Goal: Information Seeking & Learning: Learn about a topic

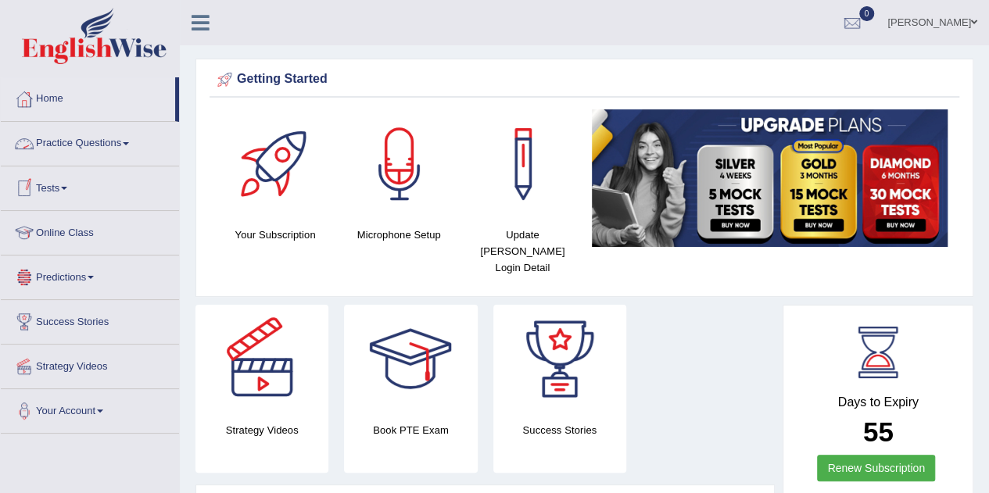
click at [118, 146] on link "Practice Questions" at bounding box center [90, 141] width 178 height 39
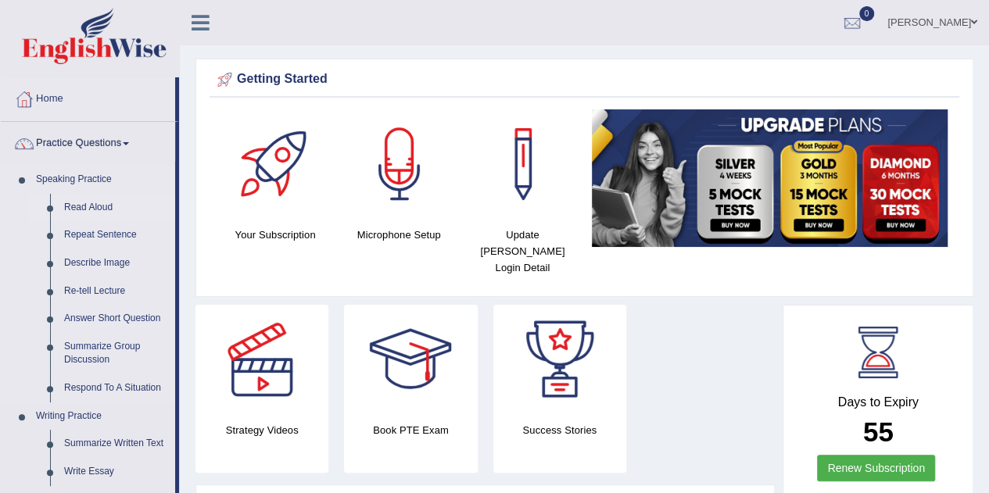
click at [91, 206] on link "Read Aloud" at bounding box center [116, 208] width 118 height 28
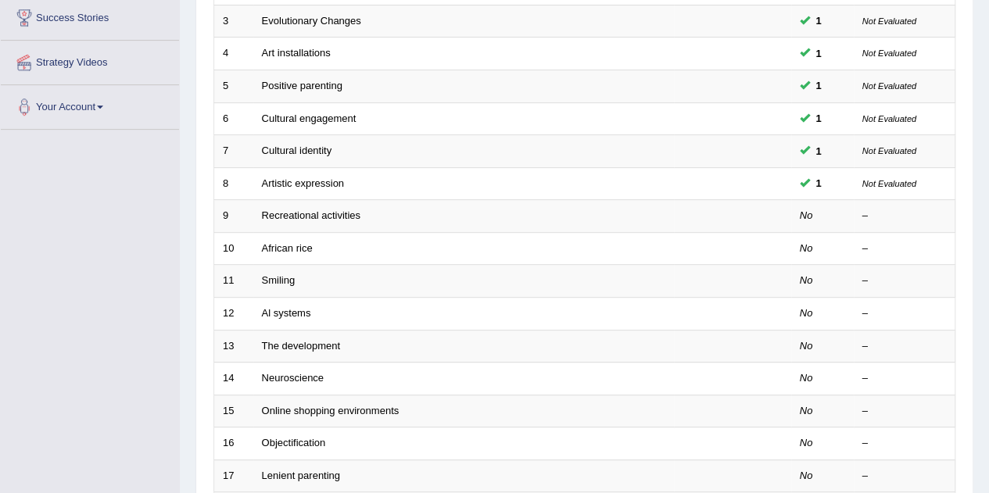
scroll to position [305, 0]
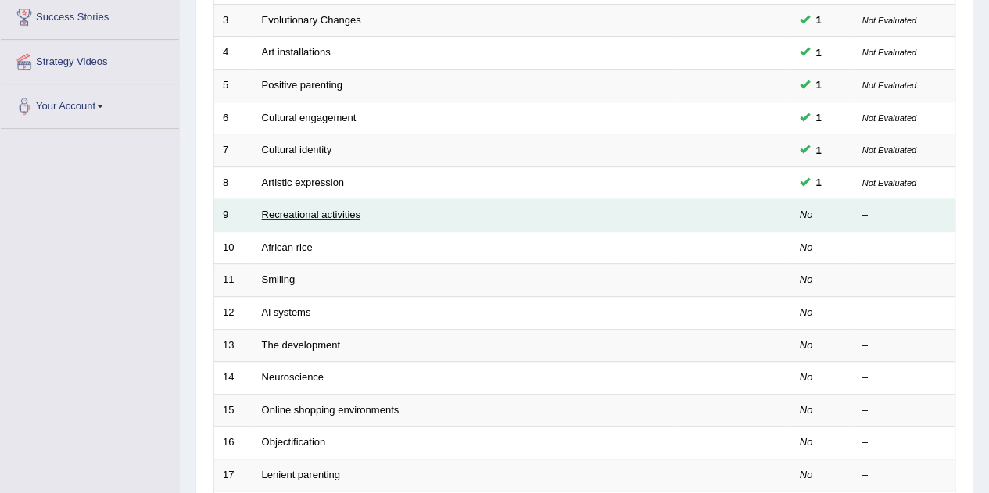
click at [283, 209] on link "Recreational activities" at bounding box center [311, 215] width 98 height 12
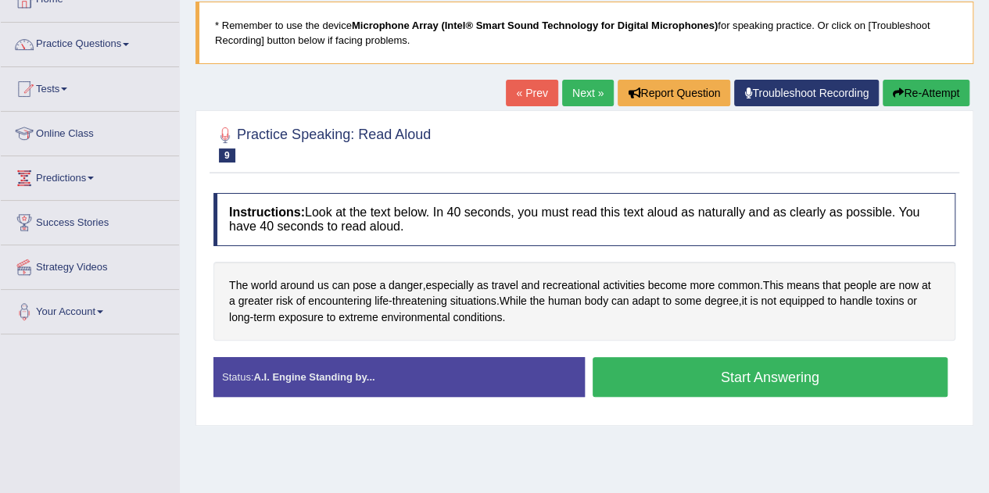
scroll to position [100, 0]
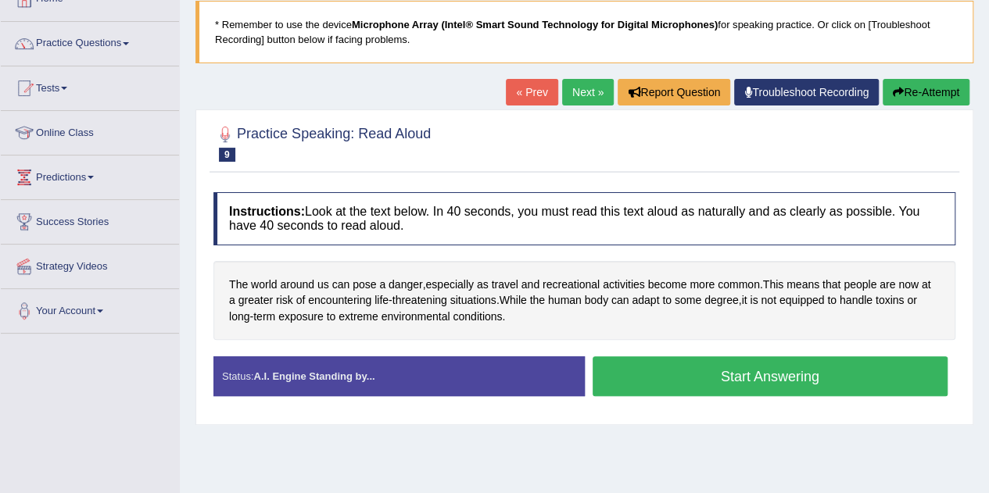
click at [715, 376] on button "Start Answering" at bounding box center [771, 376] width 356 height 40
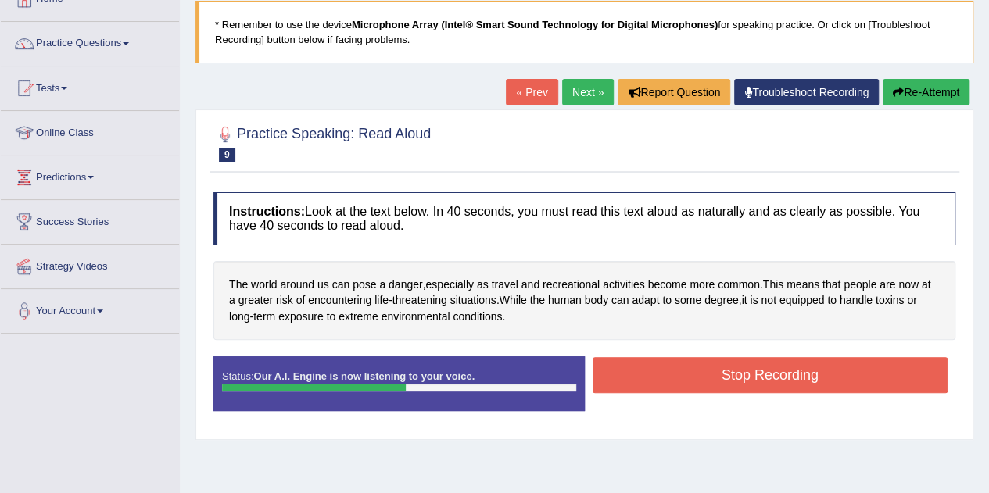
click at [715, 376] on button "Stop Recording" at bounding box center [771, 375] width 356 height 36
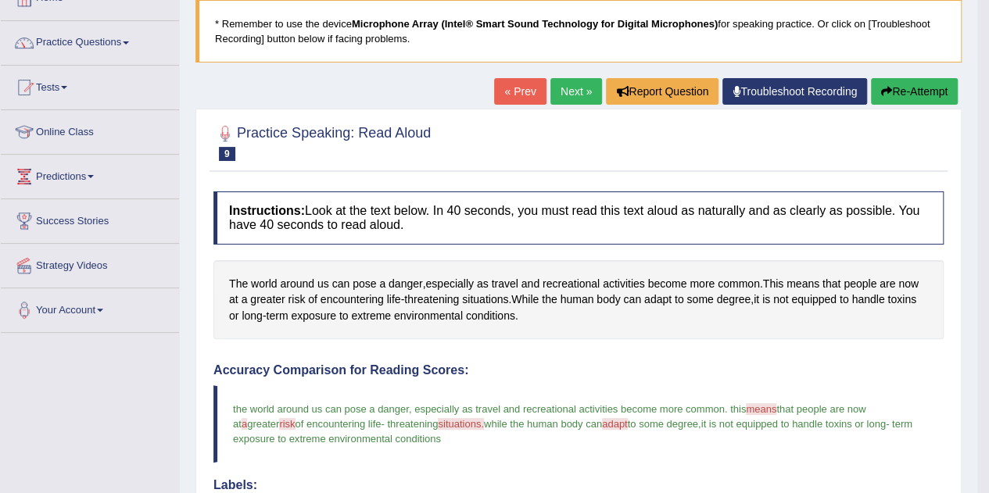
scroll to position [98, 0]
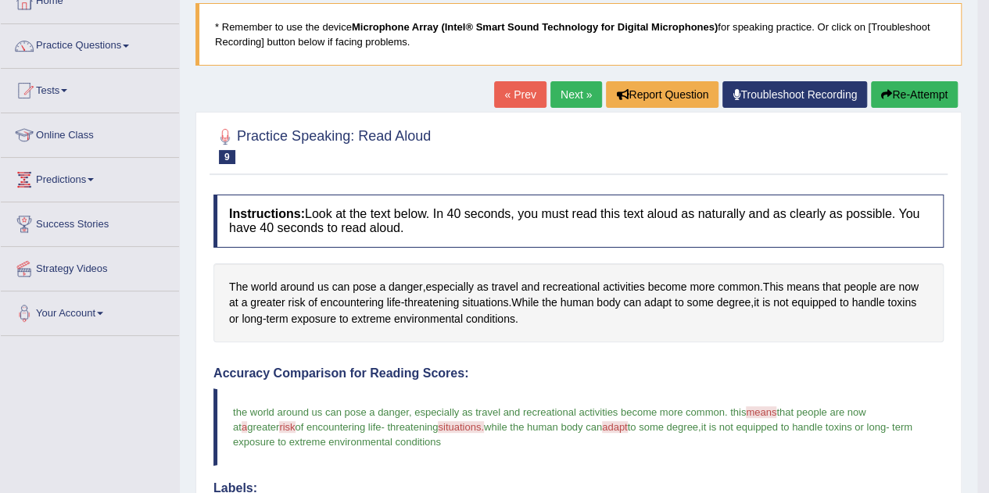
click at [569, 91] on link "Next »" at bounding box center [576, 94] width 52 height 27
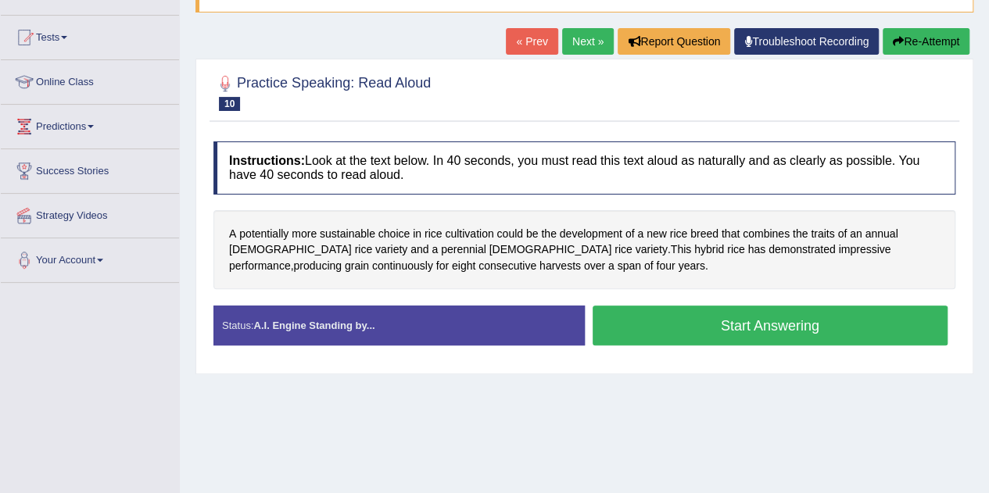
scroll to position [150, 0]
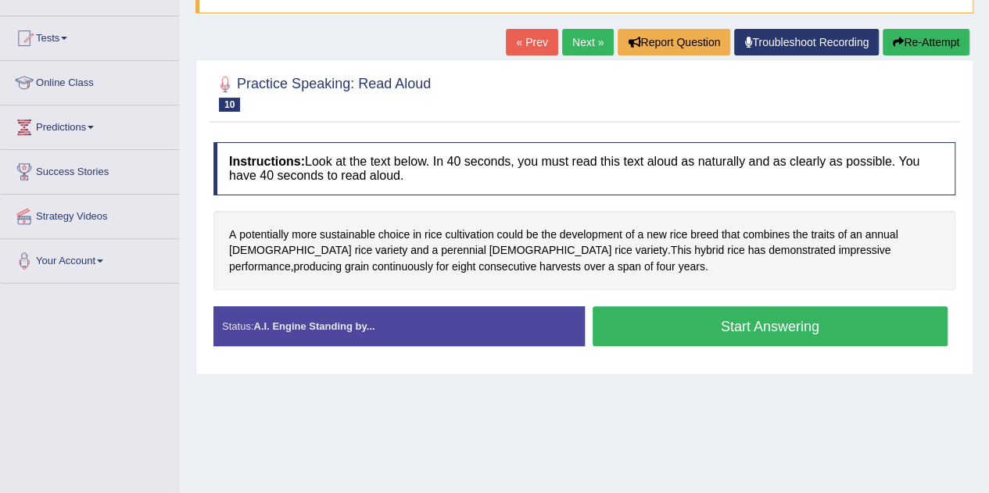
click at [682, 314] on button "Start Answering" at bounding box center [771, 326] width 356 height 40
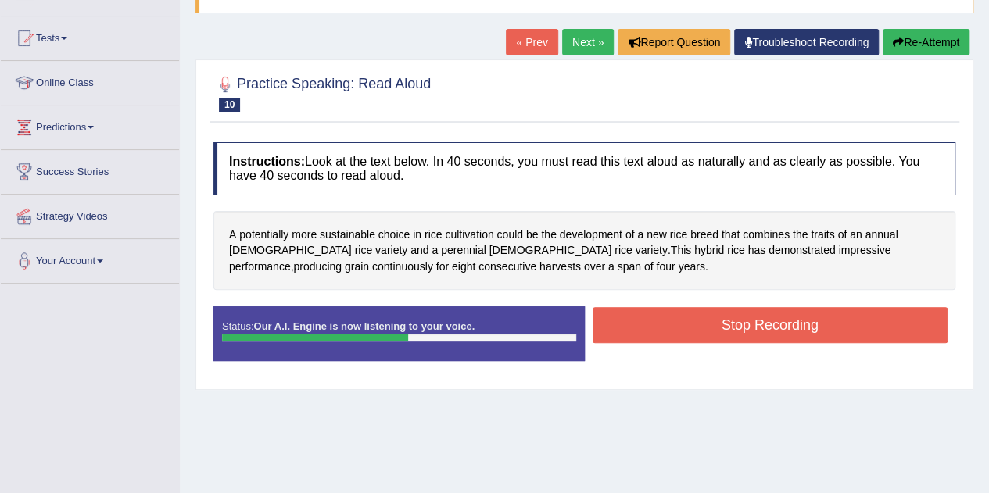
click at [682, 314] on button "Stop Recording" at bounding box center [771, 325] width 356 height 36
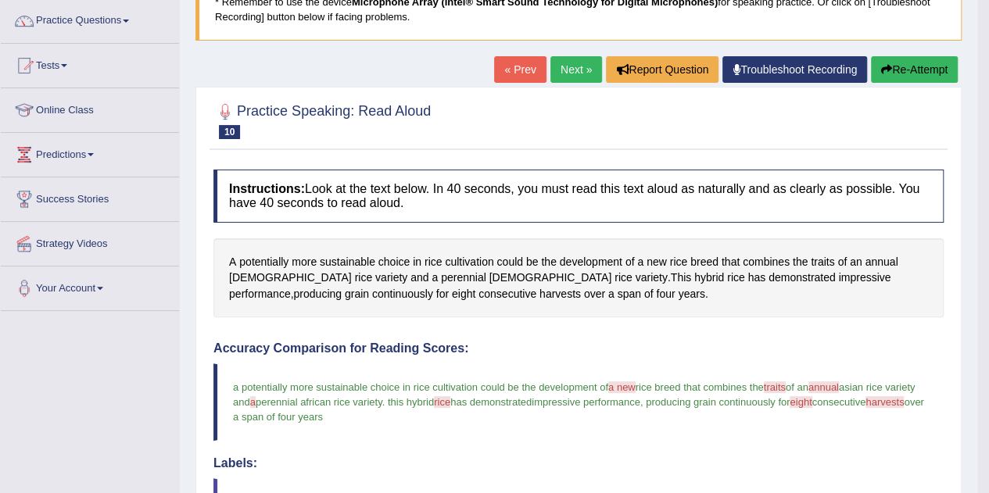
scroll to position [121, 0]
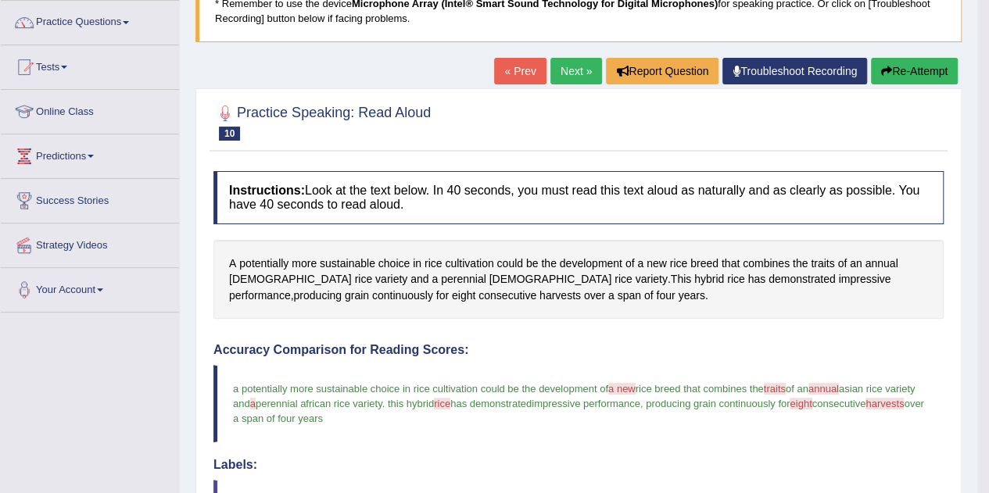
click at [561, 62] on link "Next »" at bounding box center [576, 71] width 52 height 27
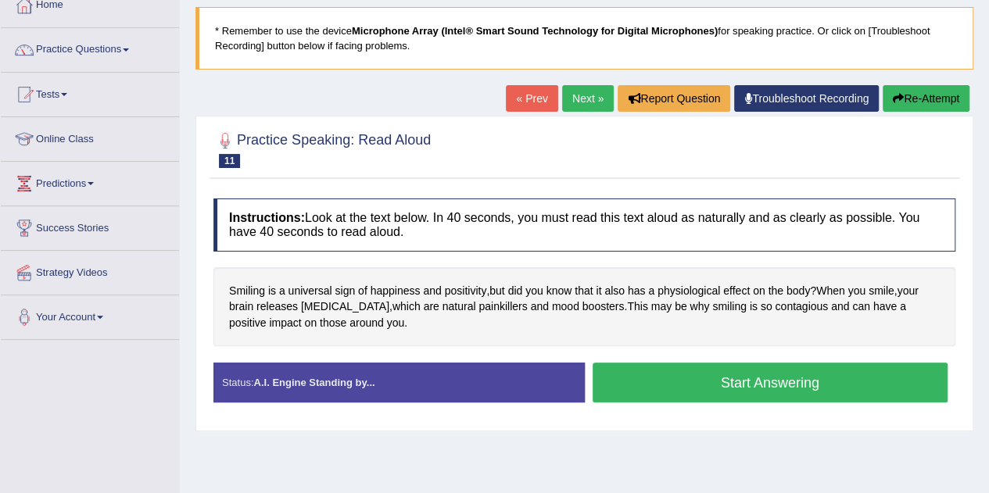
scroll to position [98, 0]
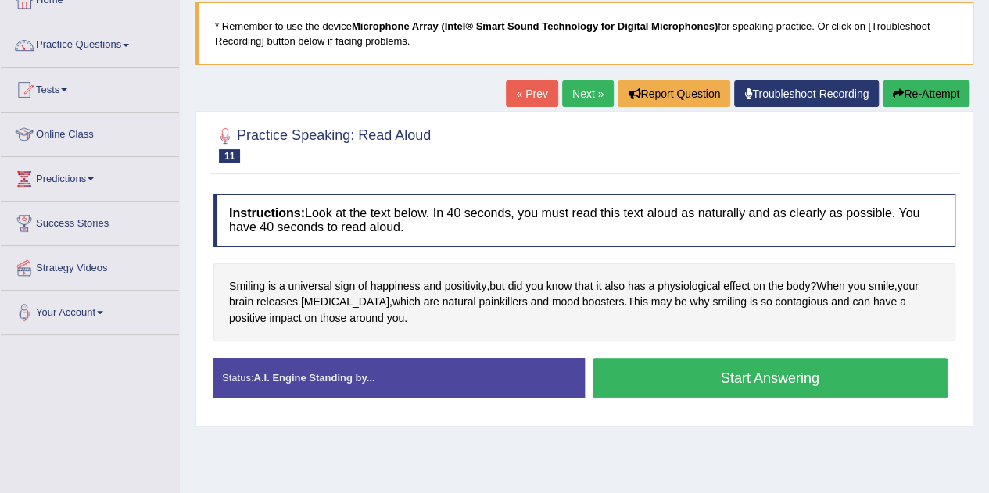
click at [674, 381] on button "Start Answering" at bounding box center [771, 378] width 356 height 40
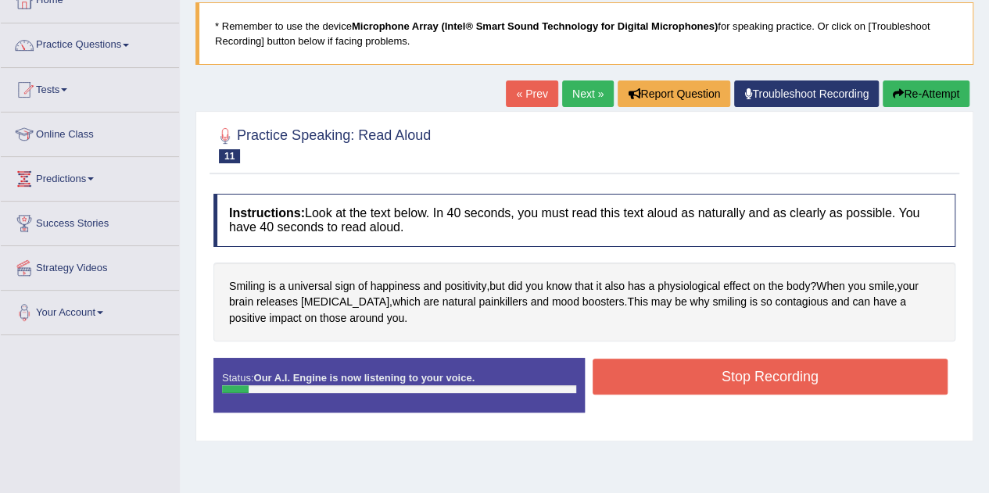
click at [674, 381] on button "Stop Recording" at bounding box center [771, 377] width 356 height 36
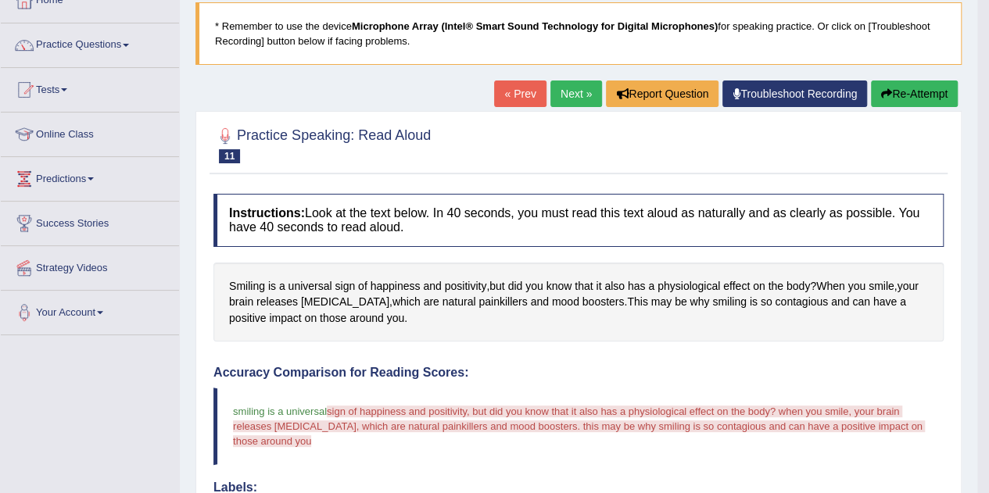
click at [944, 93] on button "Re-Attempt" at bounding box center [914, 94] width 87 height 27
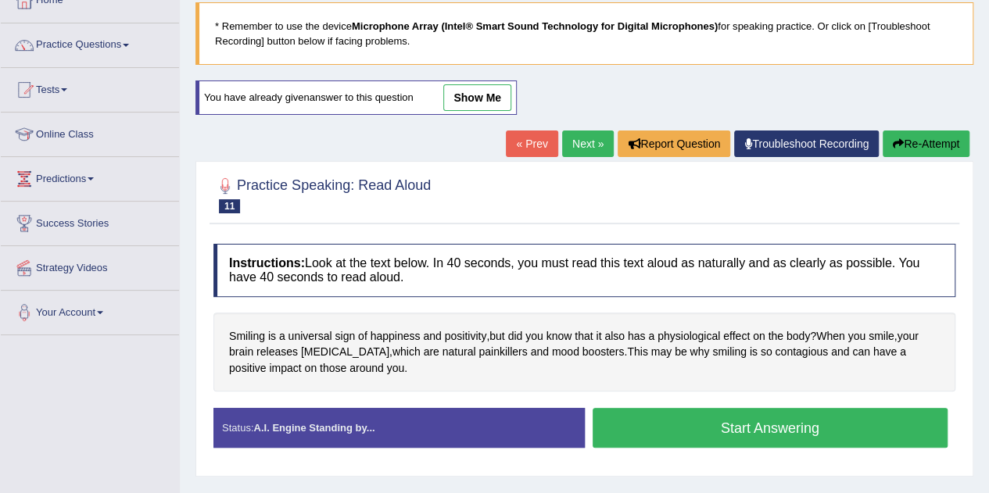
click at [725, 421] on button "Start Answering" at bounding box center [771, 428] width 356 height 40
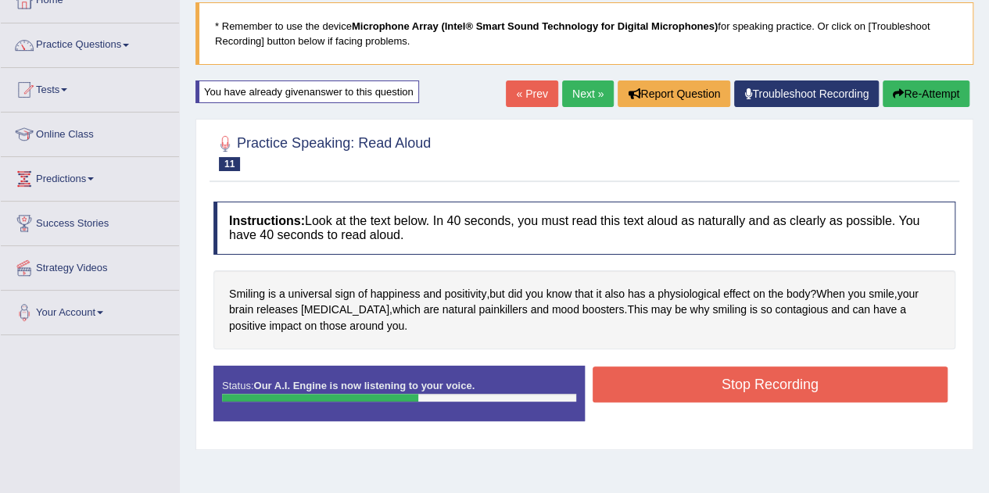
click at [704, 384] on button "Stop Recording" at bounding box center [771, 385] width 356 height 36
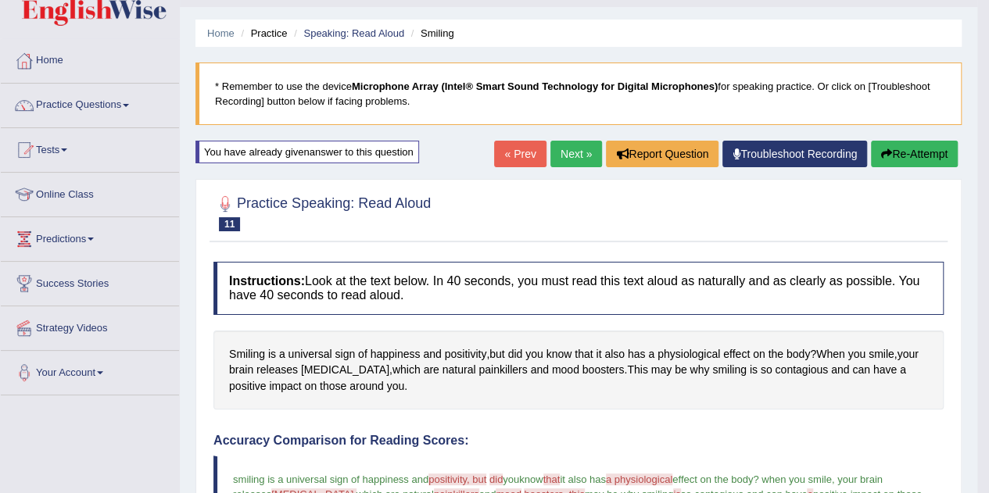
scroll to position [36, 0]
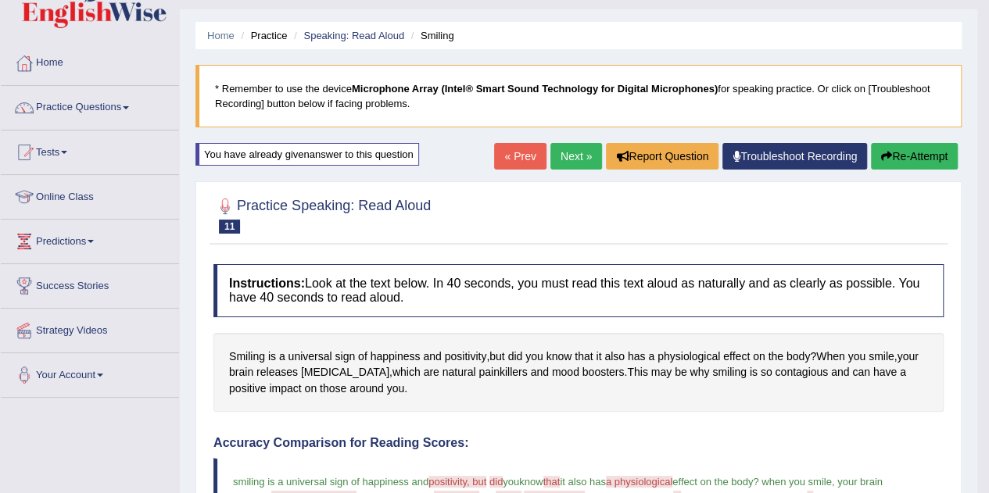
click at [566, 152] on link "Next »" at bounding box center [576, 156] width 52 height 27
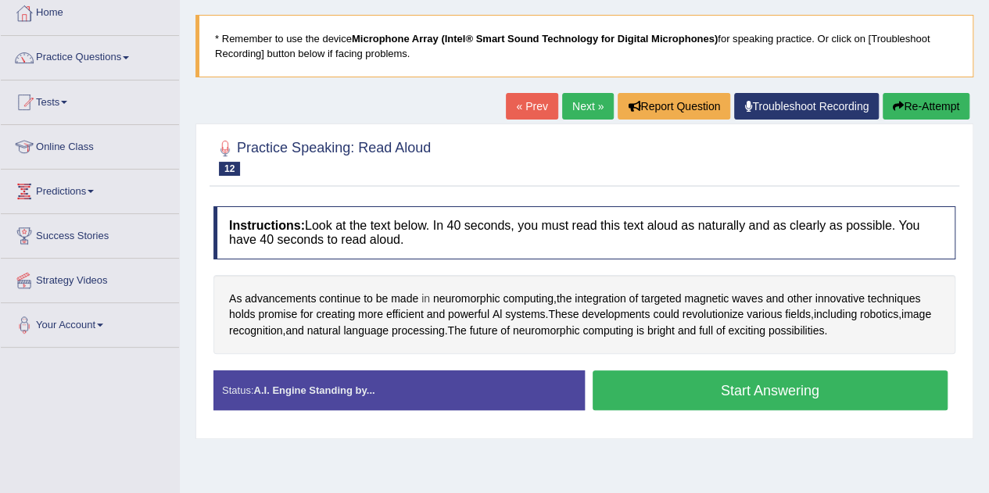
scroll to position [100, 0]
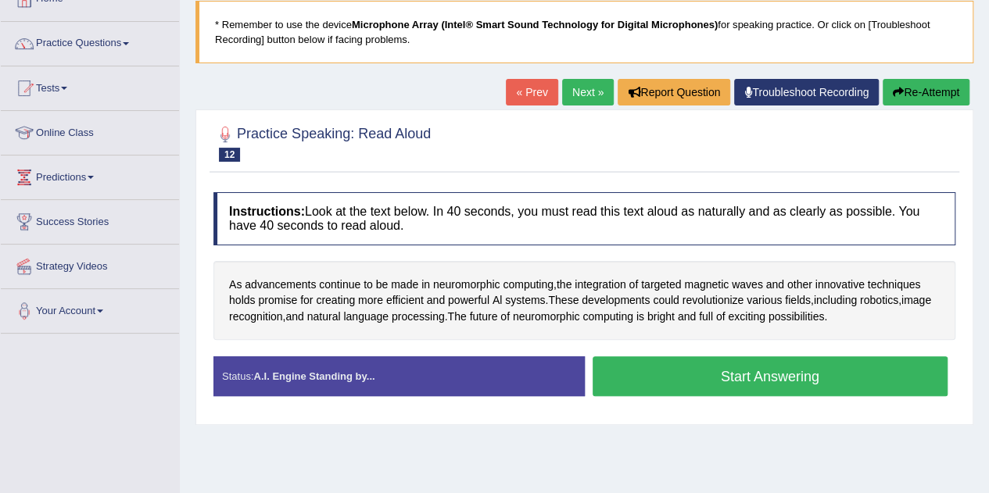
click at [637, 378] on button "Start Answering" at bounding box center [771, 376] width 356 height 40
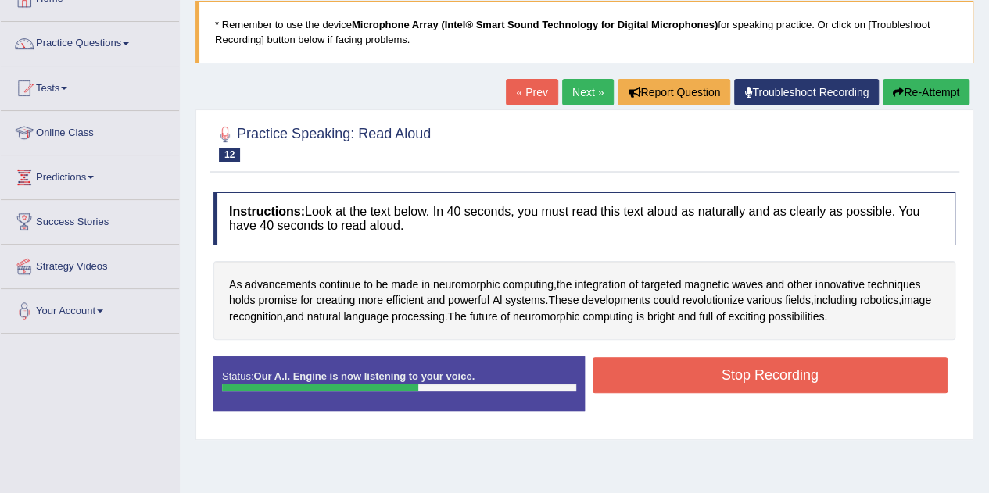
click at [793, 378] on button "Stop Recording" at bounding box center [771, 375] width 356 height 36
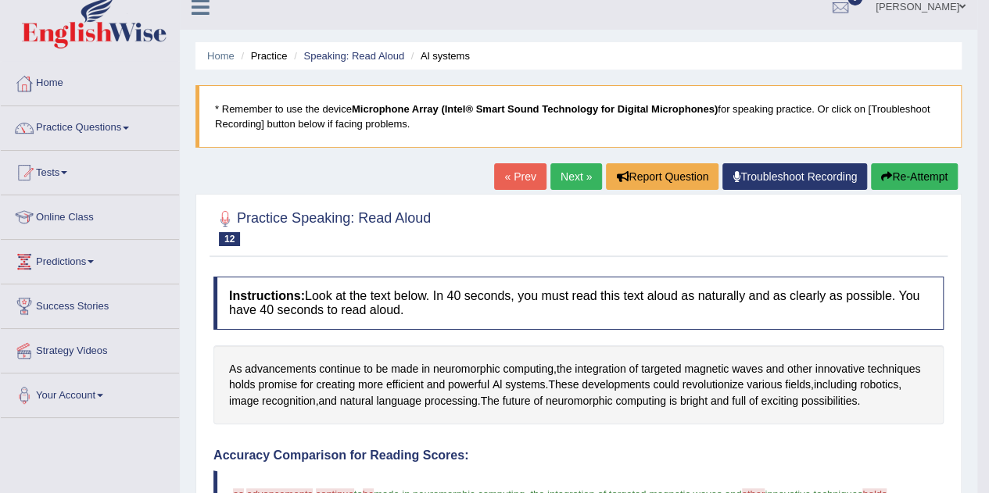
scroll to position [5, 0]
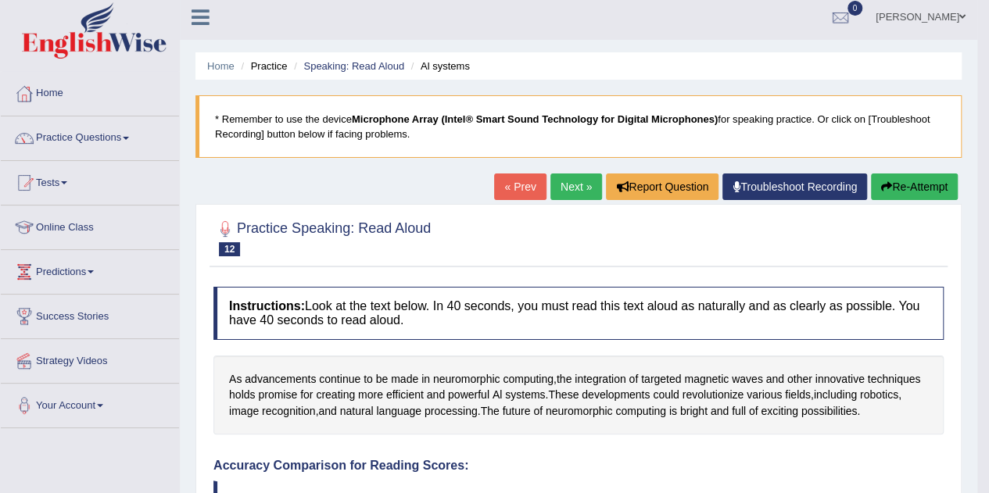
click at [572, 187] on link "Next »" at bounding box center [576, 187] width 52 height 27
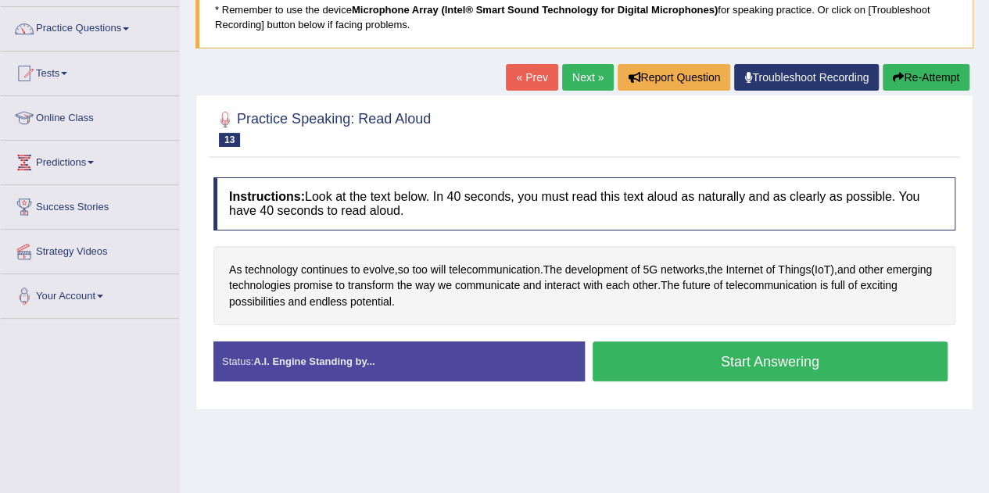
scroll to position [116, 0]
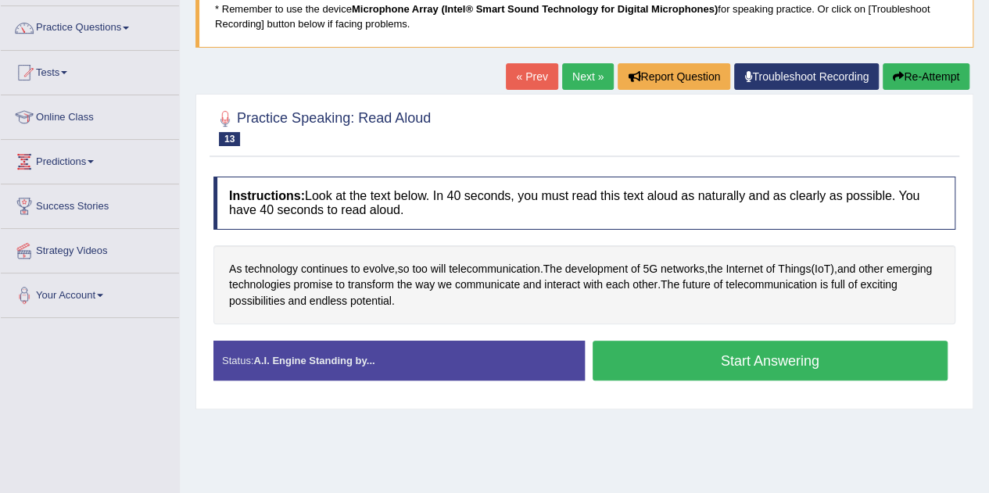
click at [655, 353] on button "Start Answering" at bounding box center [771, 361] width 356 height 40
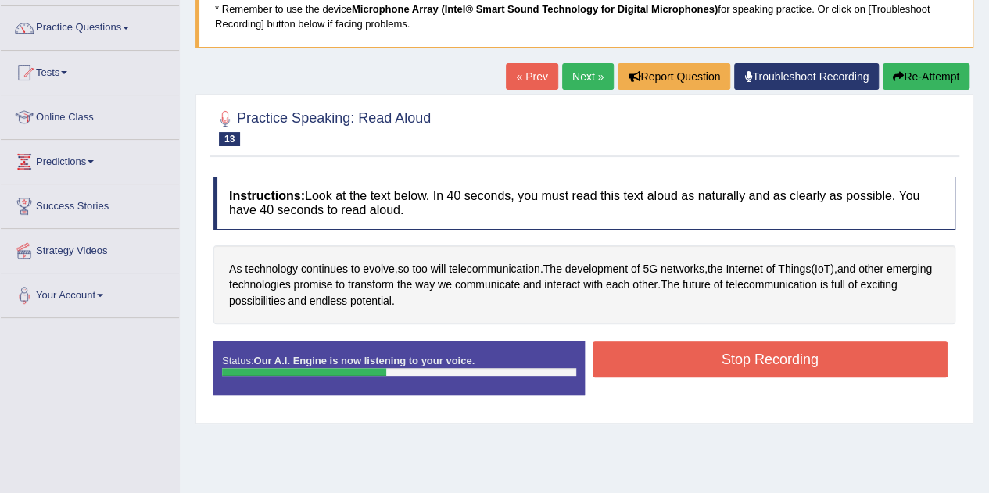
click at [655, 353] on button "Stop Recording" at bounding box center [771, 360] width 356 height 36
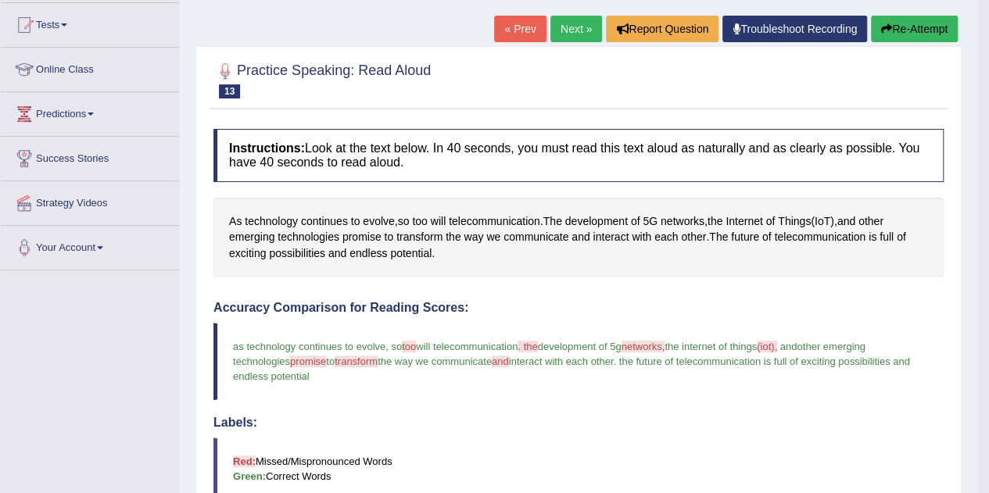
scroll to position [154, 0]
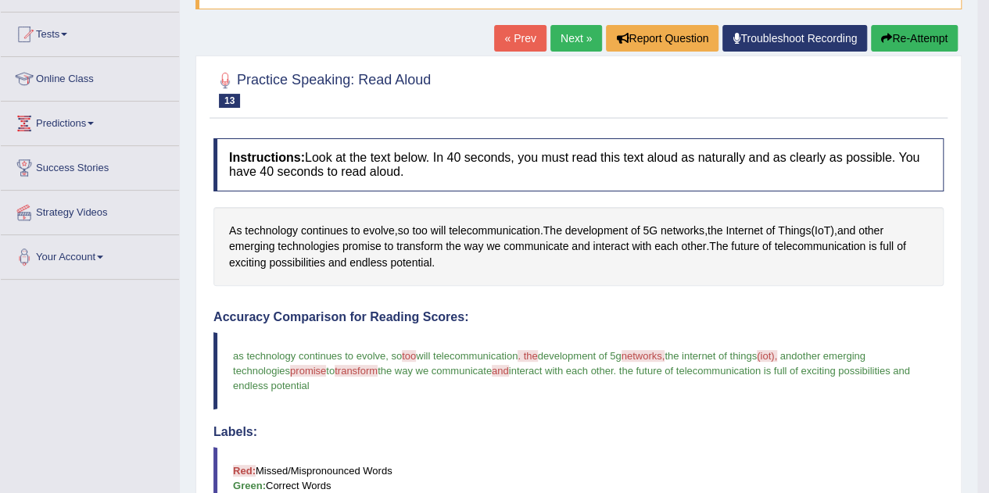
click at [570, 40] on link "Next »" at bounding box center [576, 38] width 52 height 27
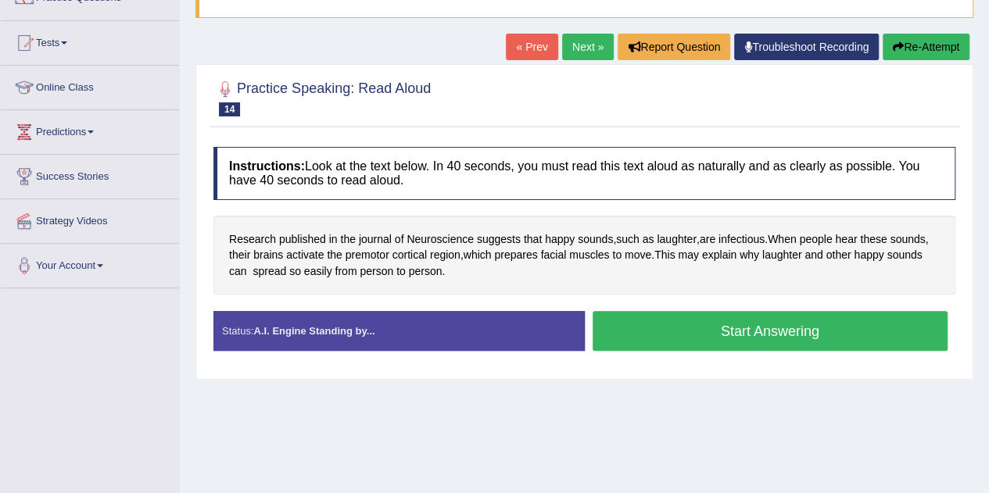
scroll to position [150, 0]
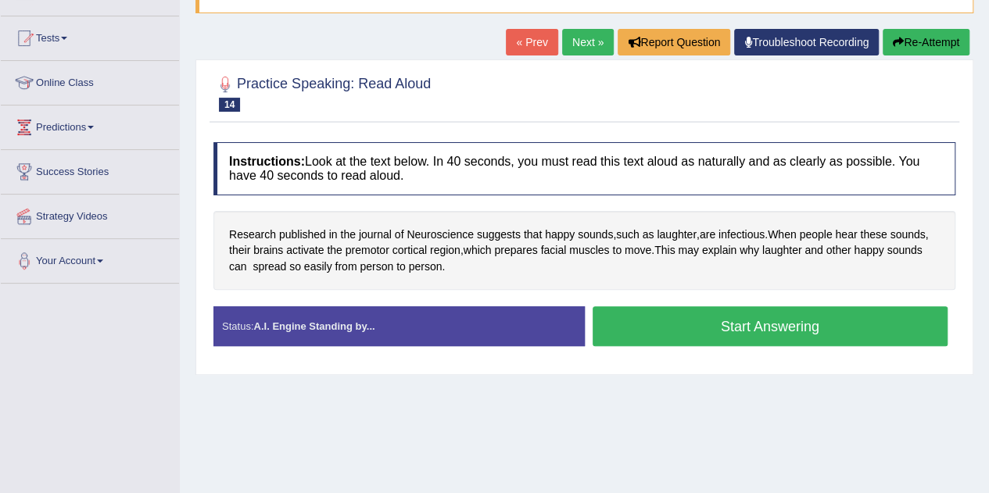
click at [671, 317] on button "Start Answering" at bounding box center [771, 326] width 356 height 40
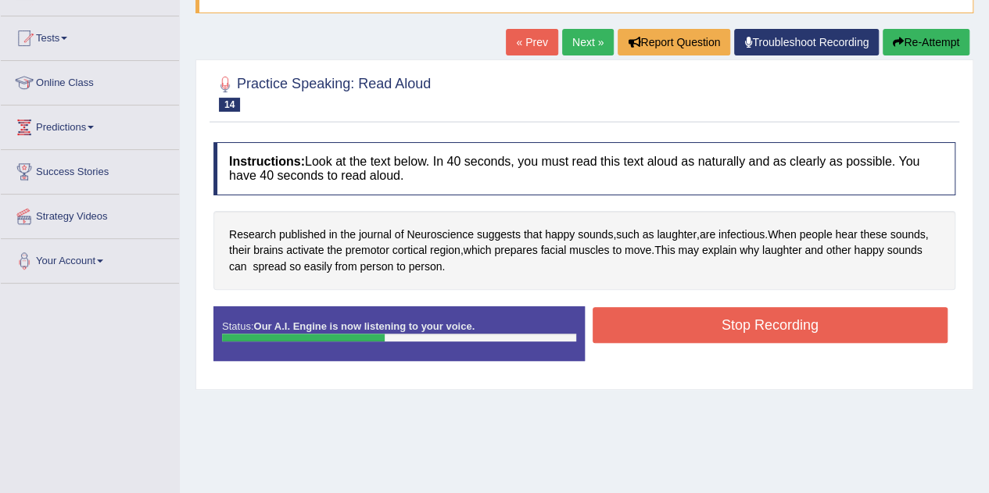
click at [687, 331] on button "Stop Recording" at bounding box center [771, 325] width 356 height 36
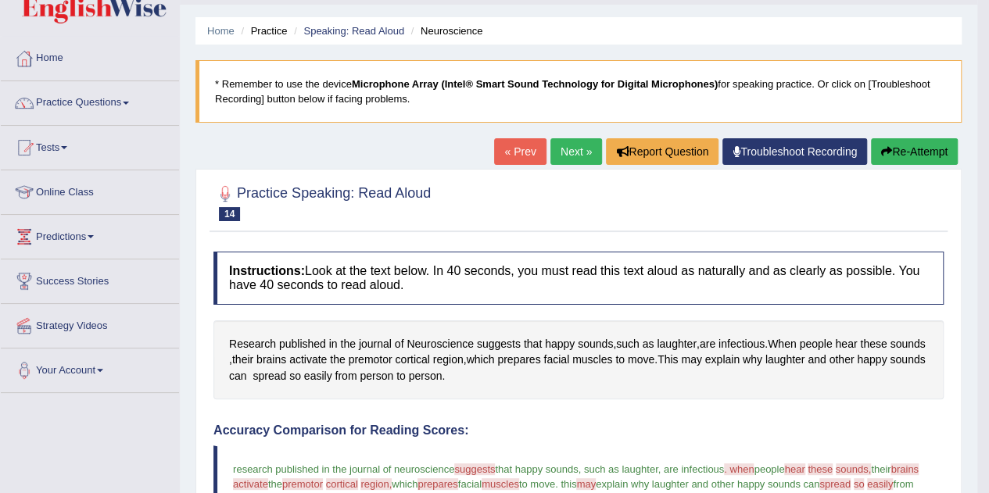
scroll to position [36, 0]
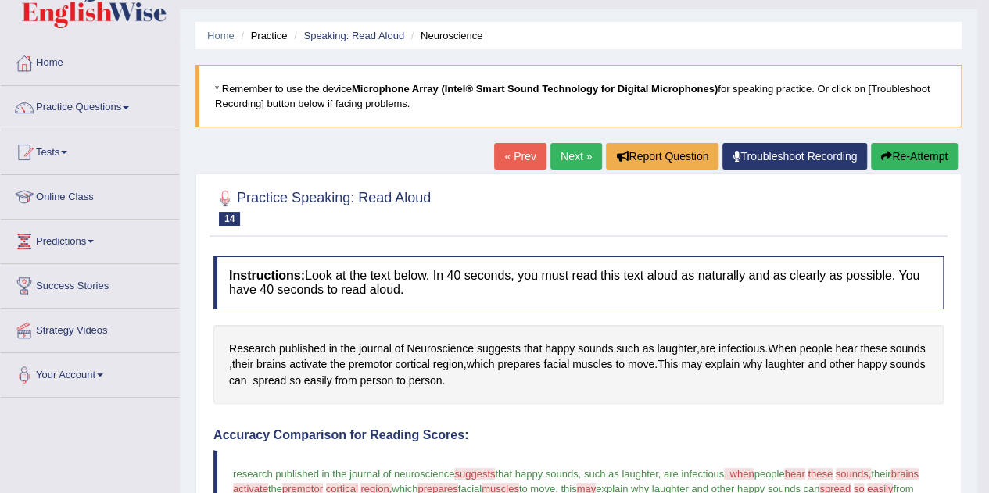
click at [566, 158] on link "Next »" at bounding box center [576, 156] width 52 height 27
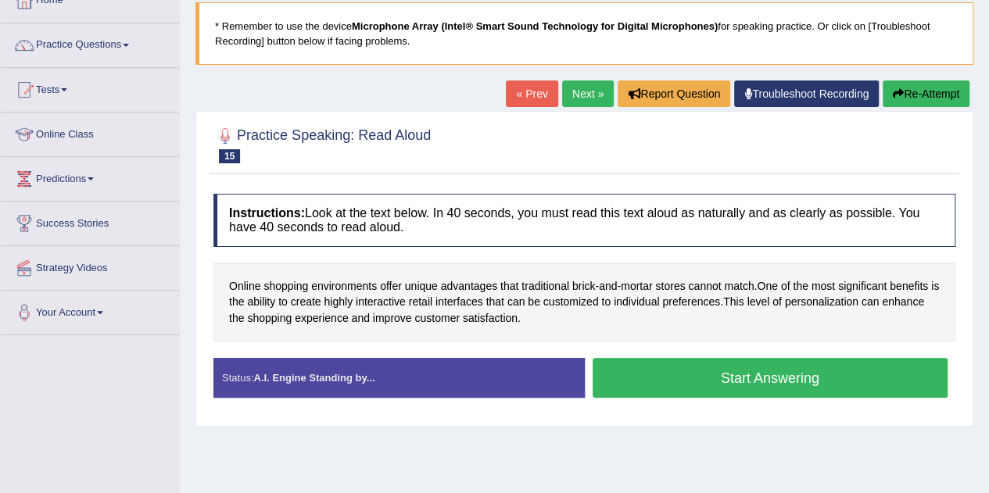
scroll to position [101, 0]
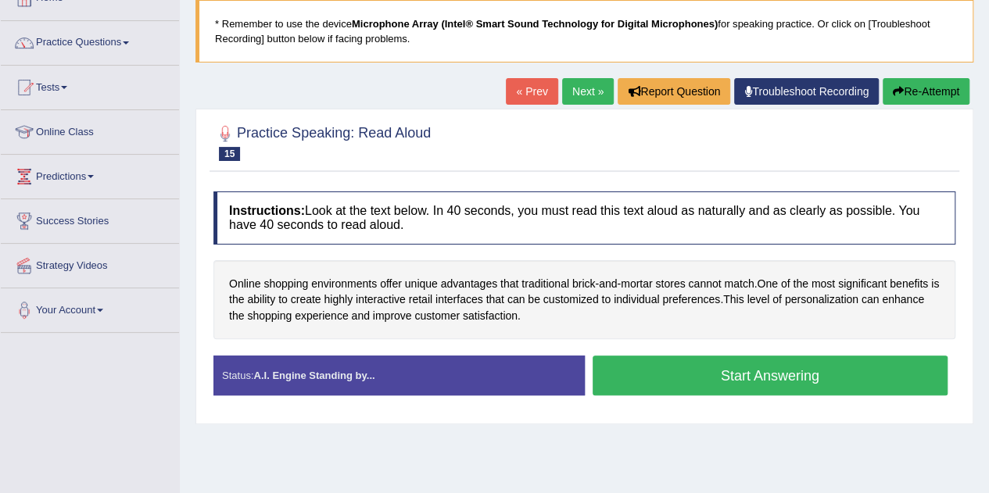
click at [666, 365] on button "Start Answering" at bounding box center [771, 376] width 356 height 40
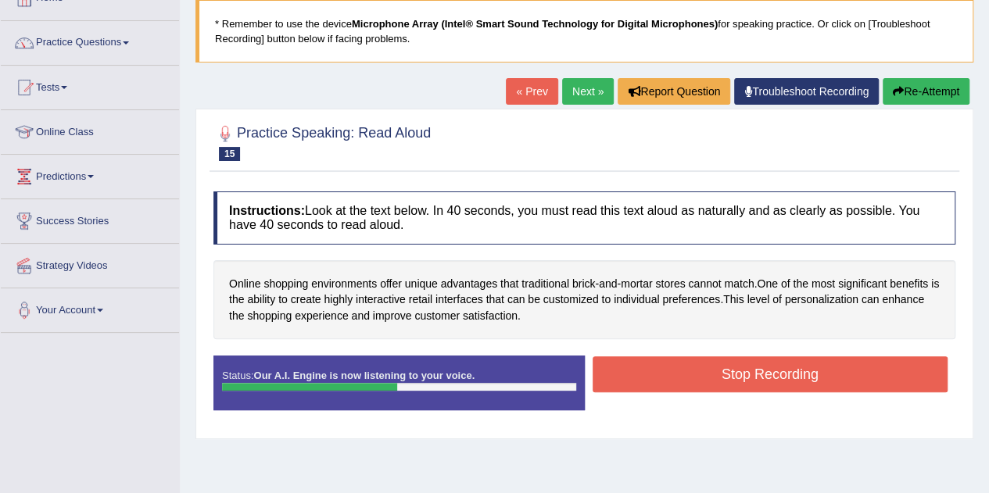
click at [639, 379] on button "Stop Recording" at bounding box center [771, 374] width 356 height 36
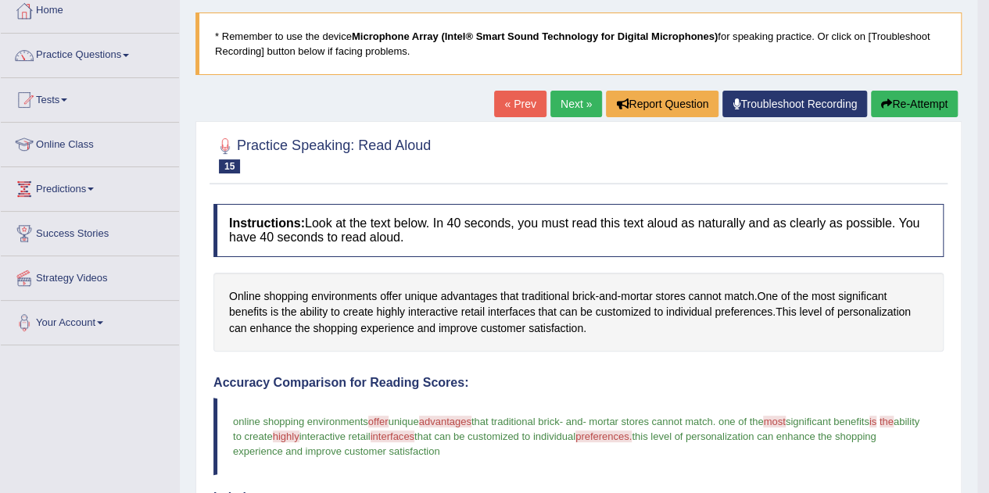
scroll to position [68, 0]
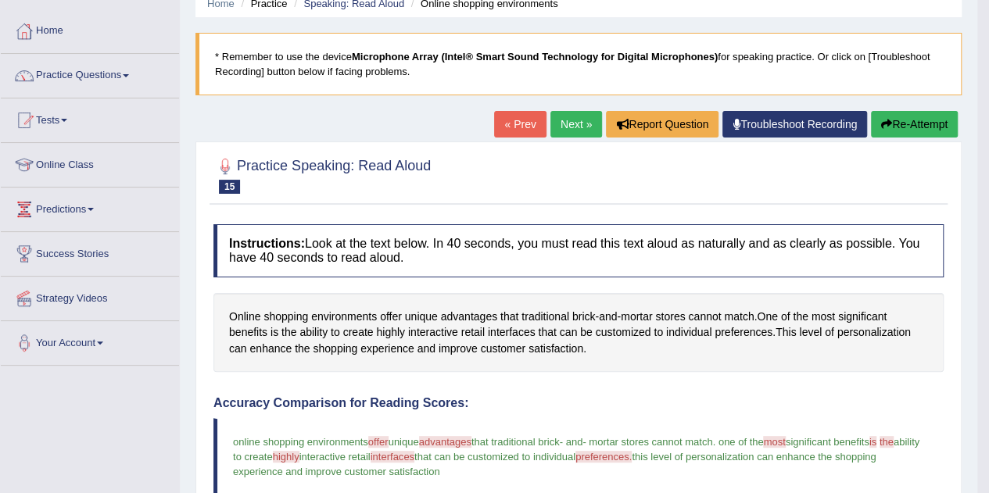
click at [575, 123] on link "Next »" at bounding box center [576, 124] width 52 height 27
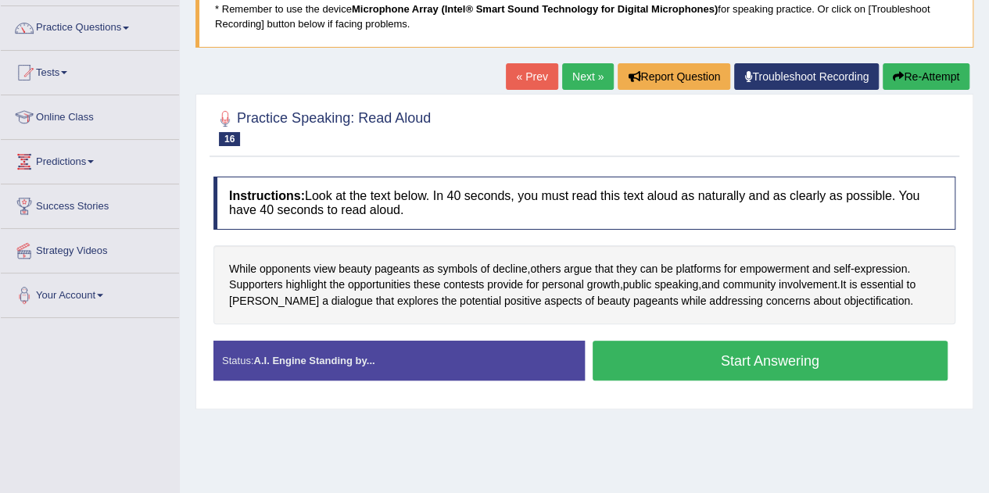
scroll to position [118, 0]
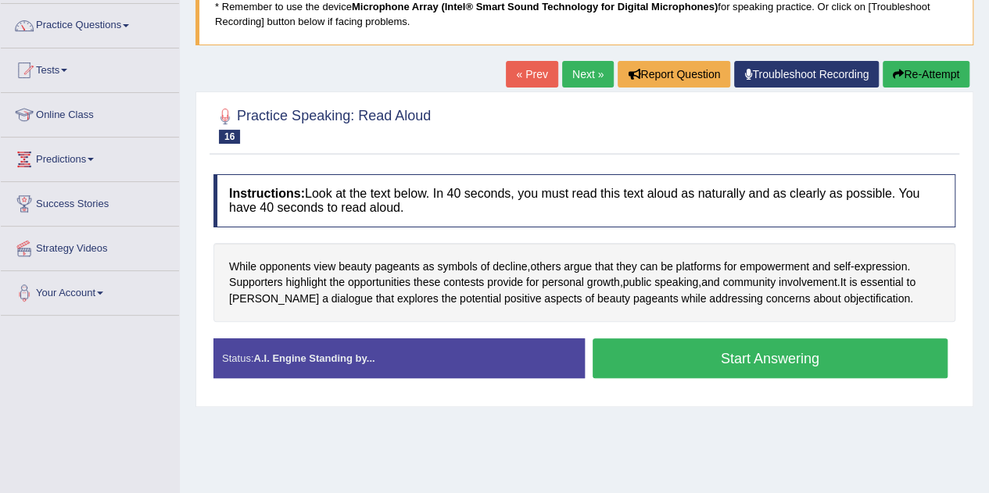
click at [723, 353] on button "Start Answering" at bounding box center [771, 358] width 356 height 40
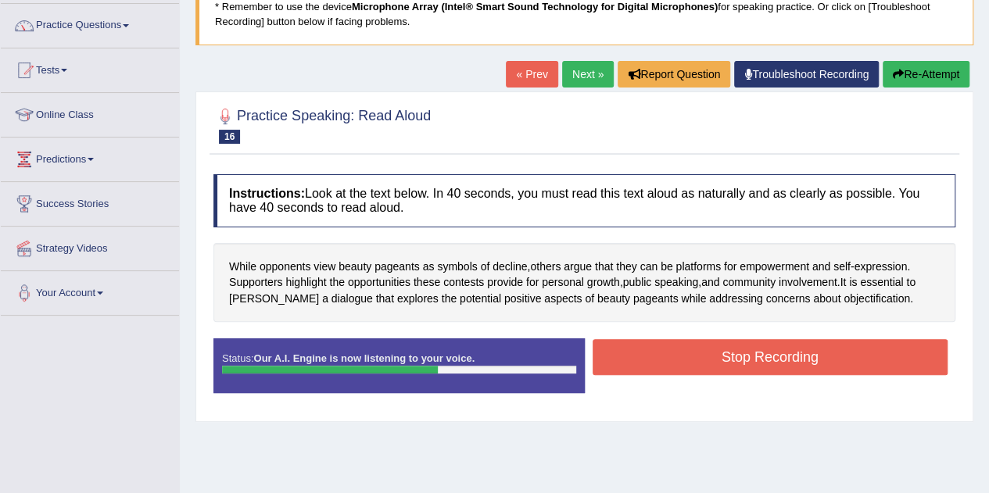
click at [813, 354] on button "Stop Recording" at bounding box center [771, 357] width 356 height 36
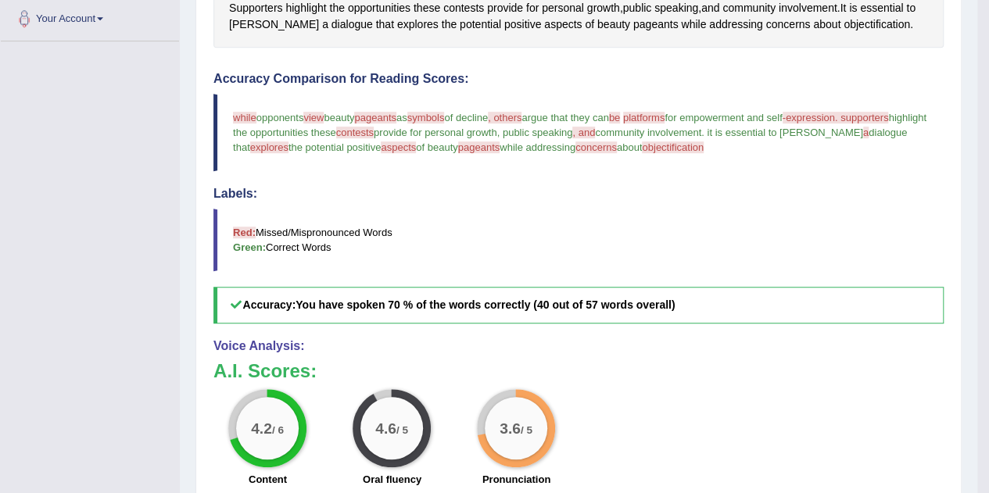
scroll to position [391, 0]
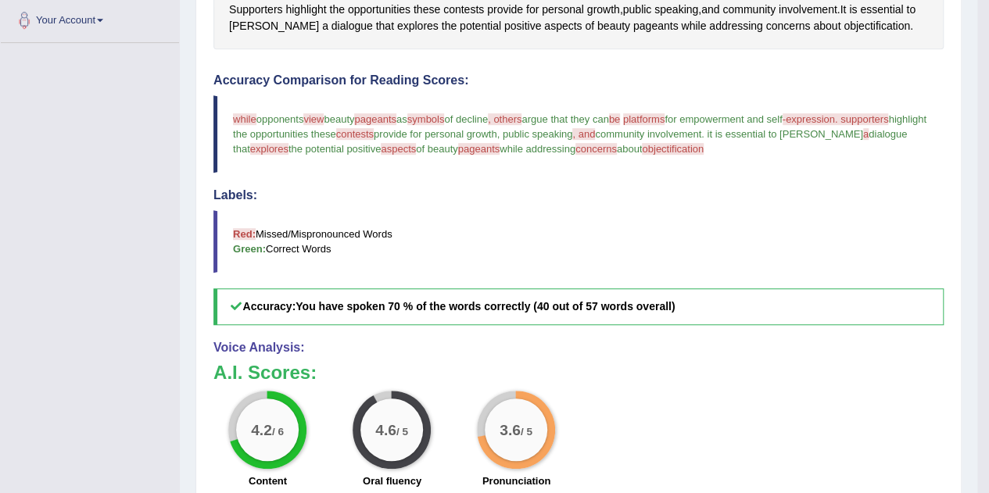
click at [489, 145] on span "pageants" at bounding box center [479, 149] width 42 height 12
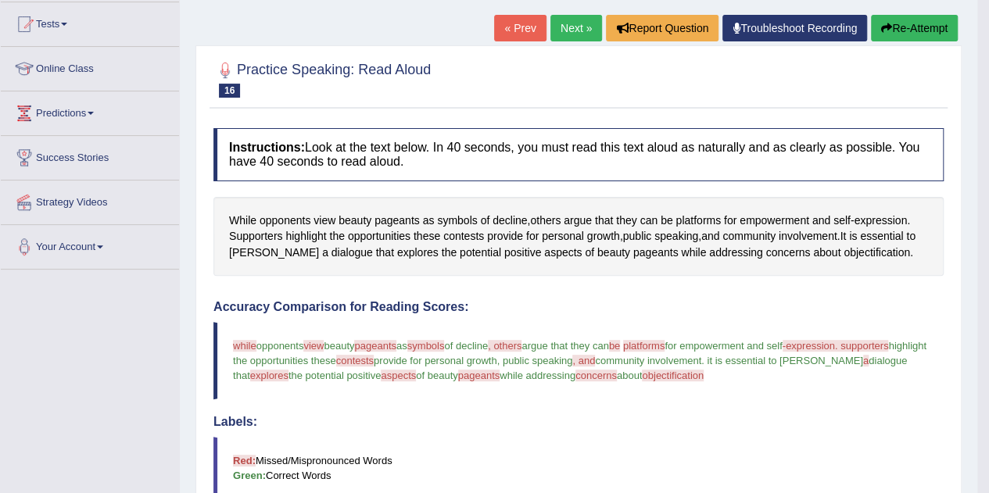
scroll to position [163, 0]
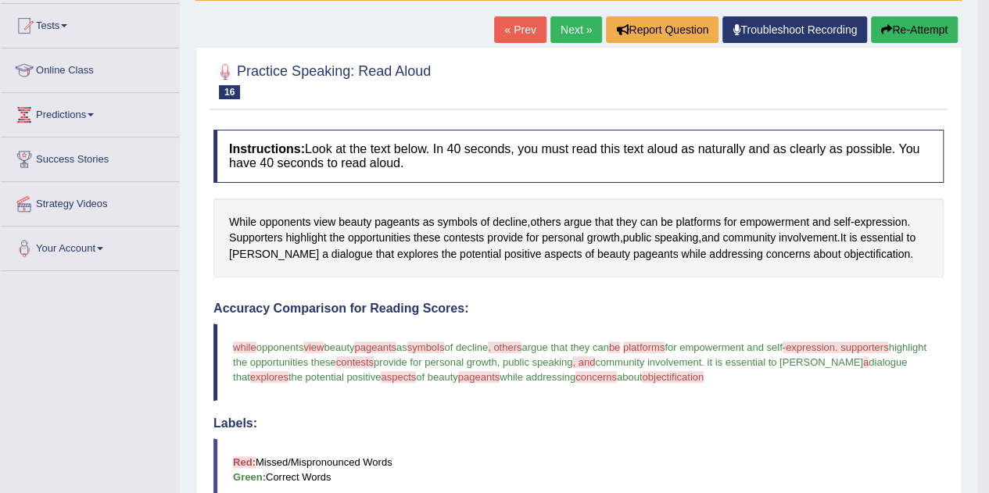
click at [571, 28] on link "Next »" at bounding box center [576, 29] width 52 height 27
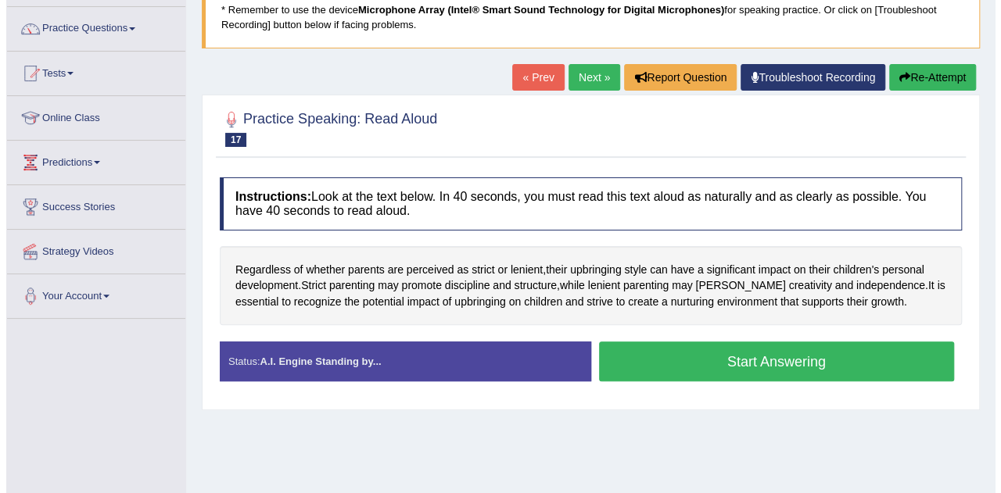
scroll to position [116, 0]
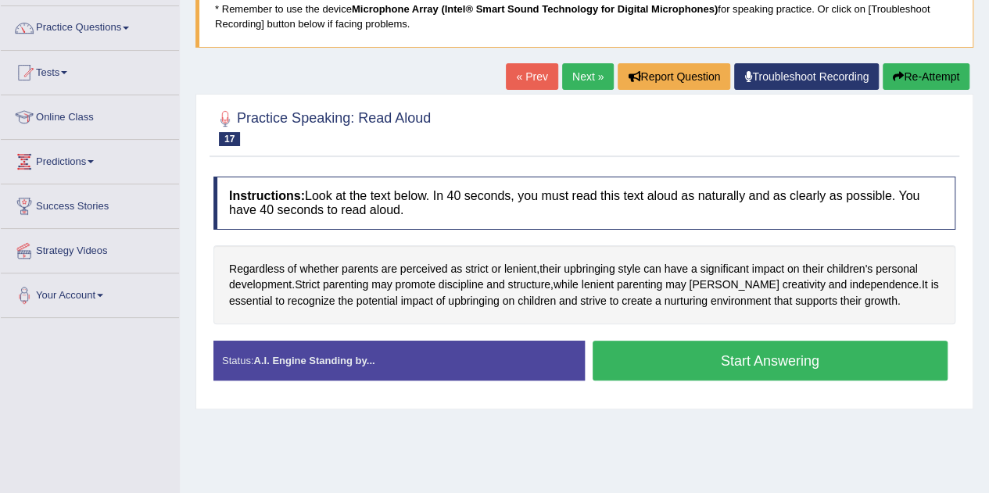
click at [694, 353] on button "Start Answering" at bounding box center [771, 361] width 356 height 40
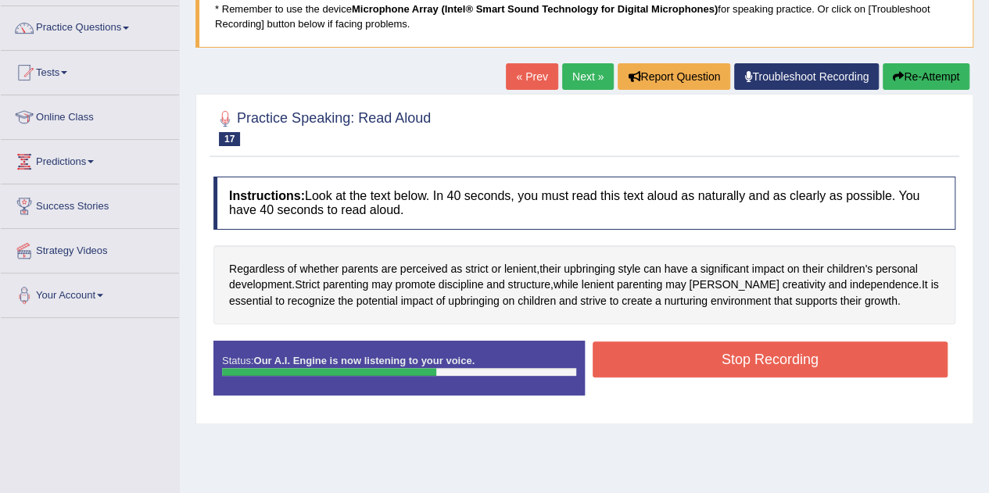
click at [761, 357] on button "Stop Recording" at bounding box center [771, 360] width 356 height 36
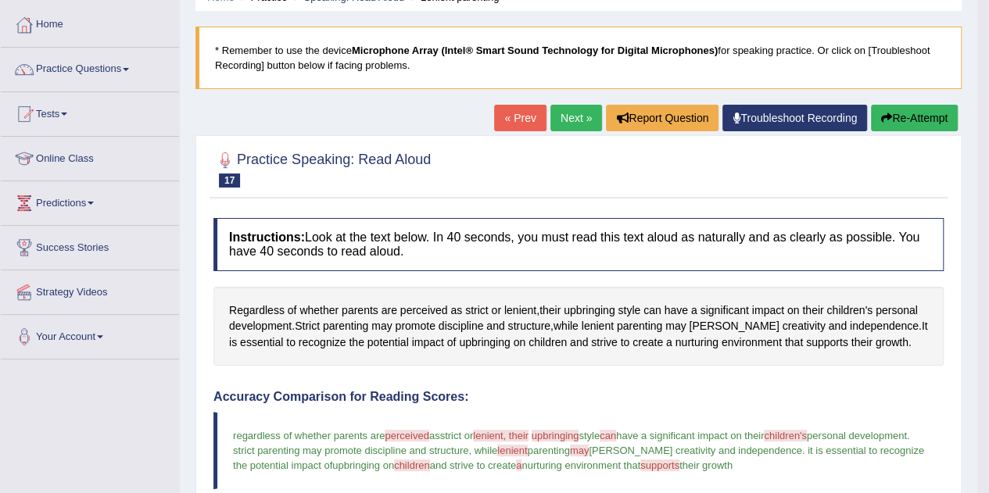
scroll to position [73, 0]
click at [563, 116] on link "Next »" at bounding box center [576, 119] width 52 height 27
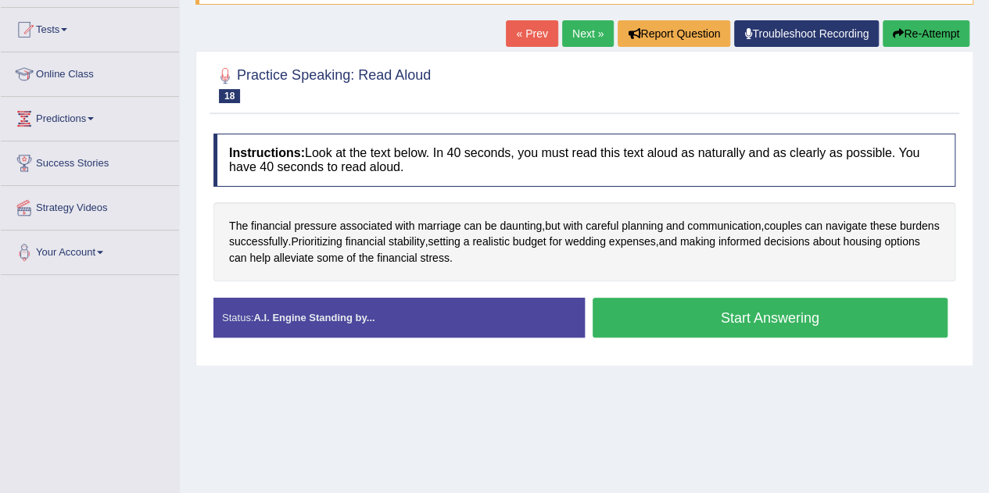
scroll to position [169, 0]
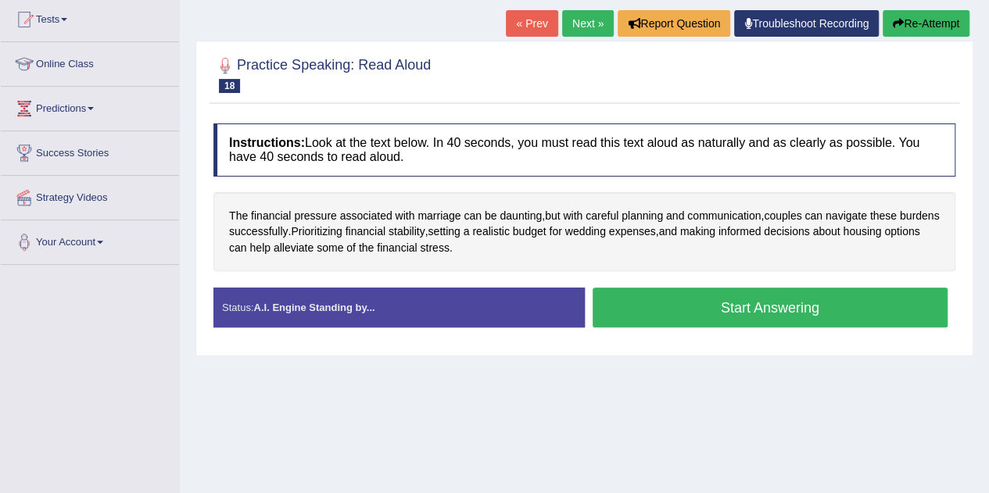
click at [702, 302] on button "Start Answering" at bounding box center [771, 308] width 356 height 40
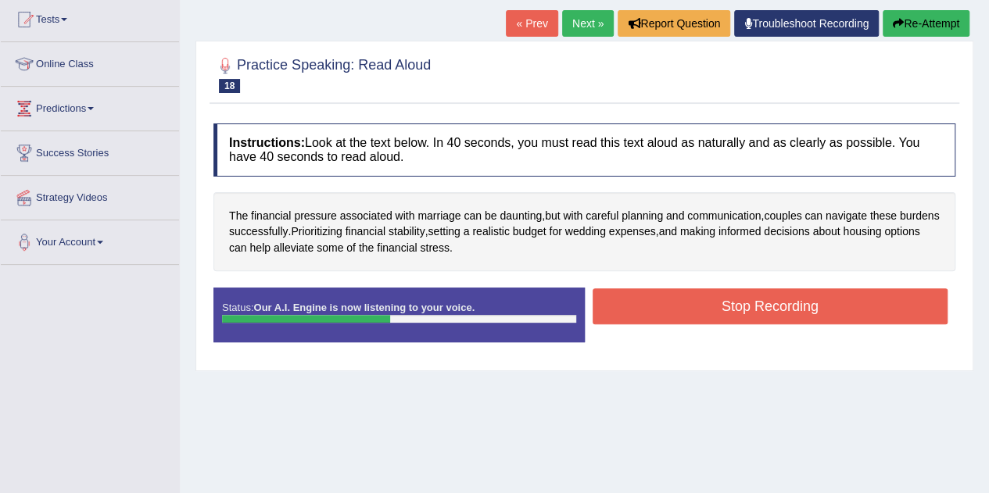
click at [676, 309] on button "Stop Recording" at bounding box center [771, 306] width 356 height 36
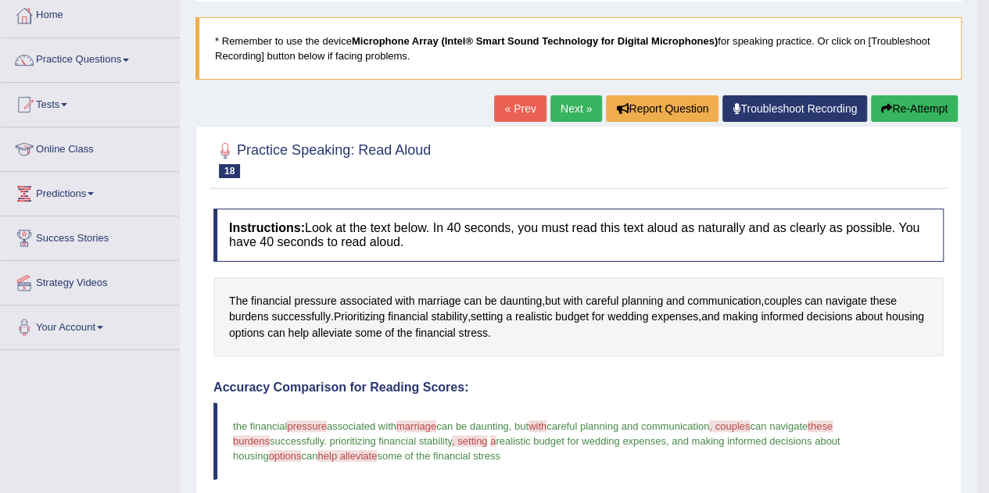
scroll to position [83, 0]
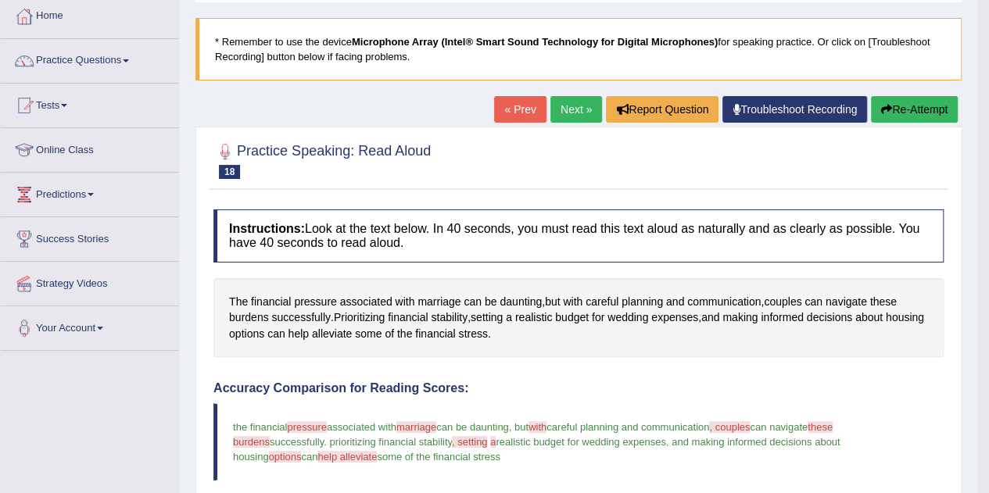
click at [563, 106] on link "Next »" at bounding box center [576, 109] width 52 height 27
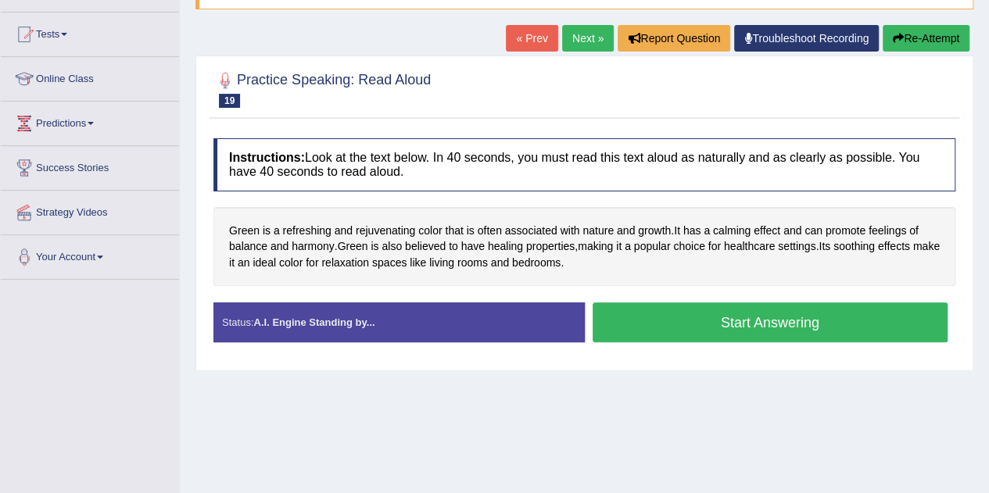
scroll to position [155, 0]
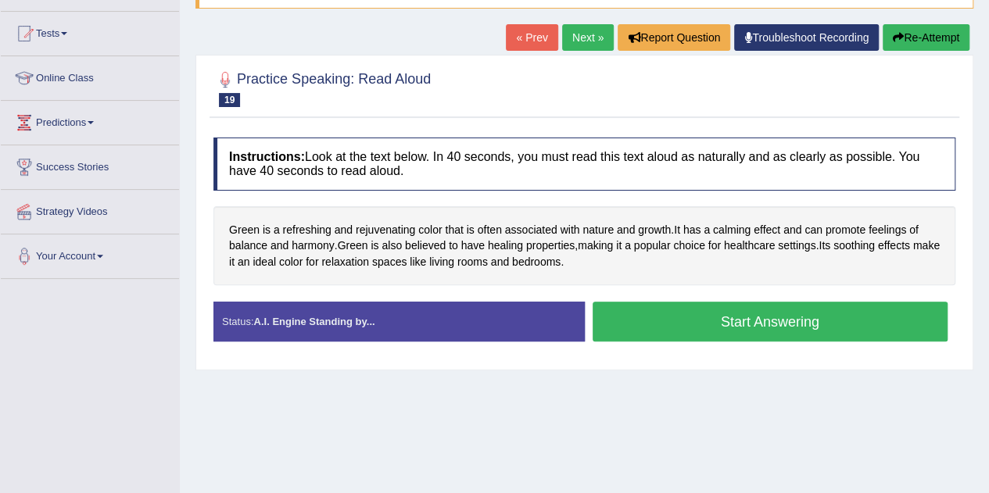
click at [714, 323] on button "Start Answering" at bounding box center [771, 322] width 356 height 40
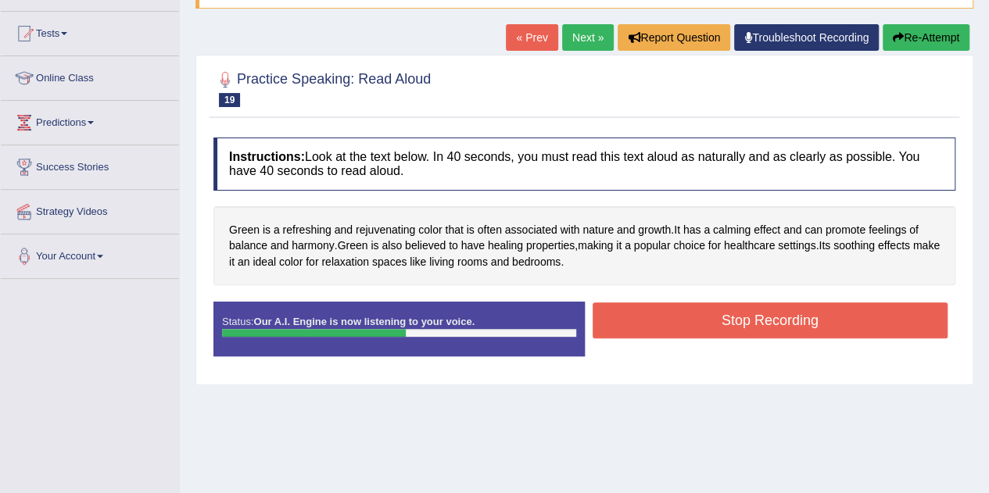
click at [781, 322] on button "Stop Recording" at bounding box center [771, 321] width 356 height 36
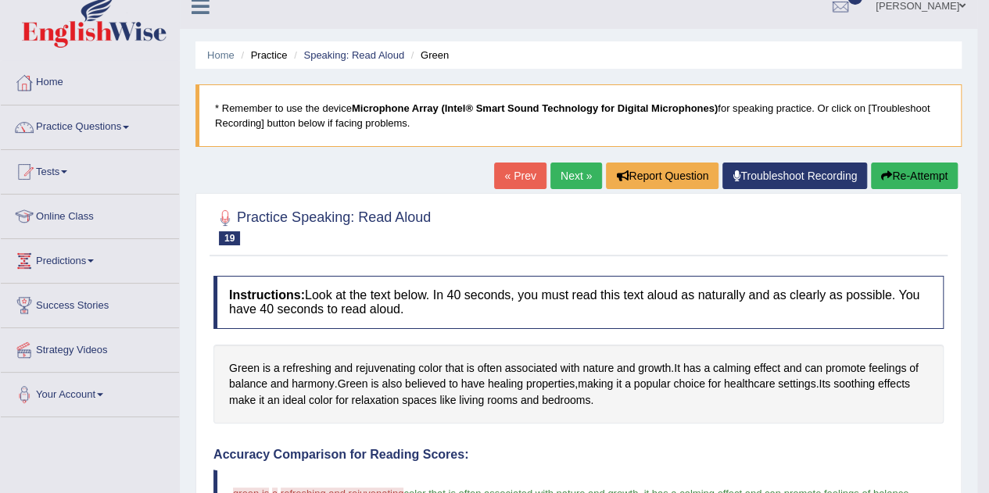
scroll to position [12, 0]
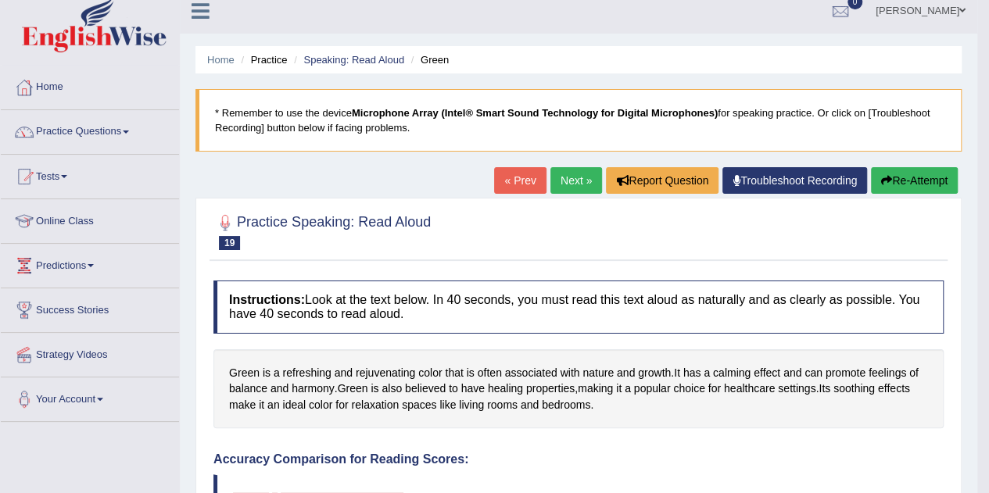
click at [565, 181] on link "Next »" at bounding box center [576, 180] width 52 height 27
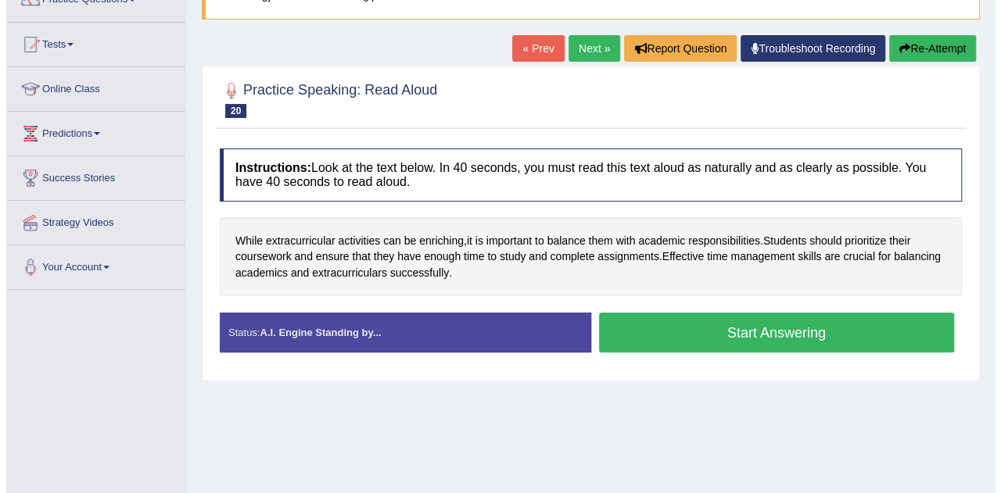
scroll to position [156, 0]
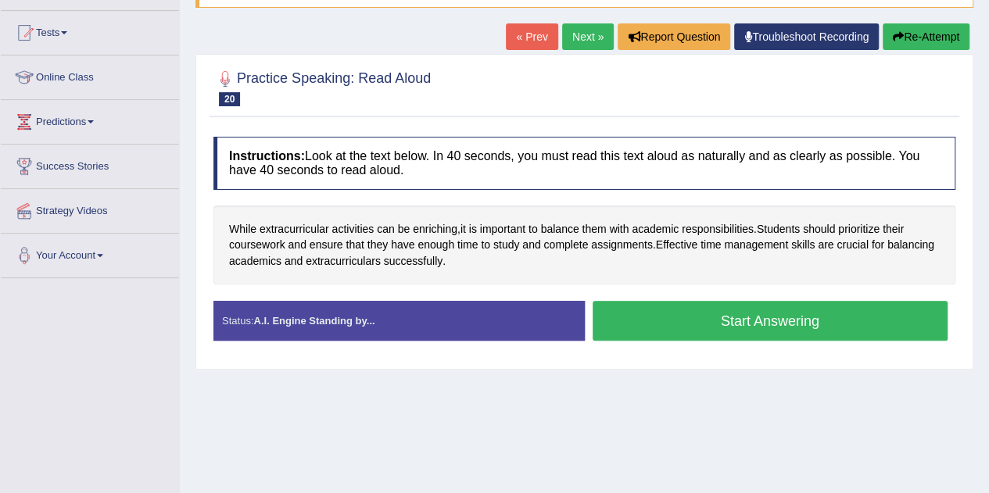
click at [709, 310] on button "Start Answering" at bounding box center [771, 321] width 356 height 40
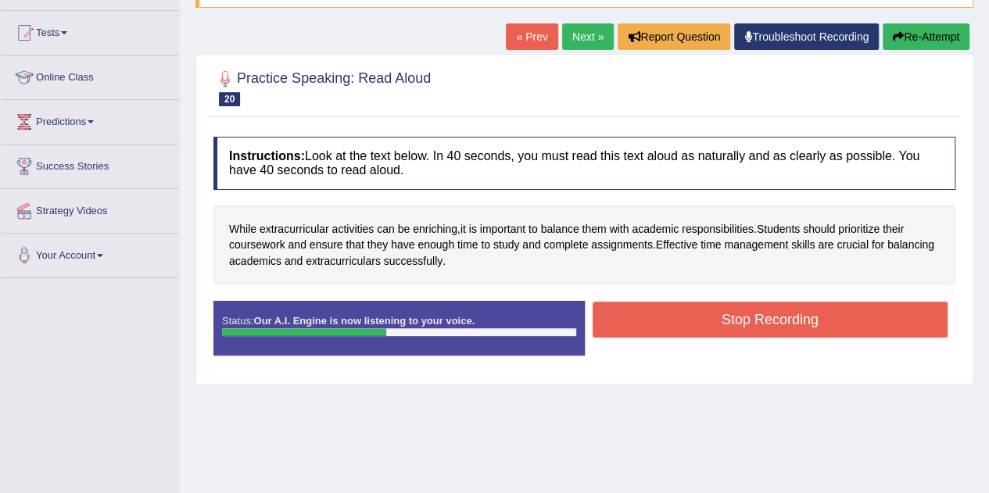
click at [709, 310] on button "Stop Recording" at bounding box center [771, 320] width 356 height 36
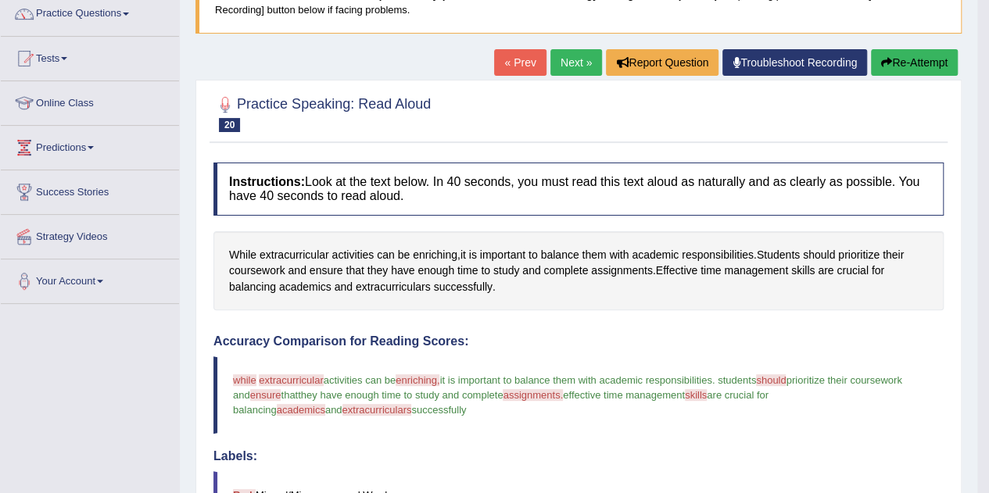
scroll to position [0, 0]
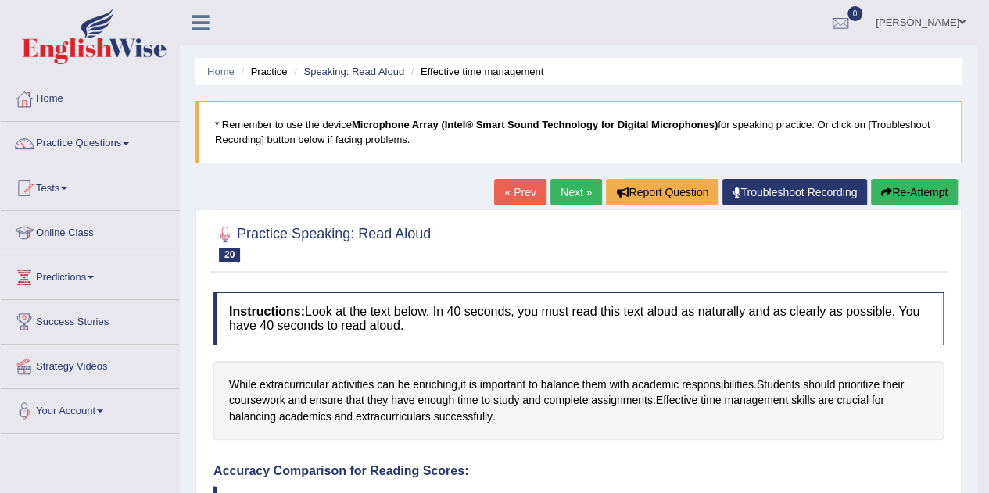
click at [97, 144] on link "Practice Questions" at bounding box center [90, 141] width 178 height 39
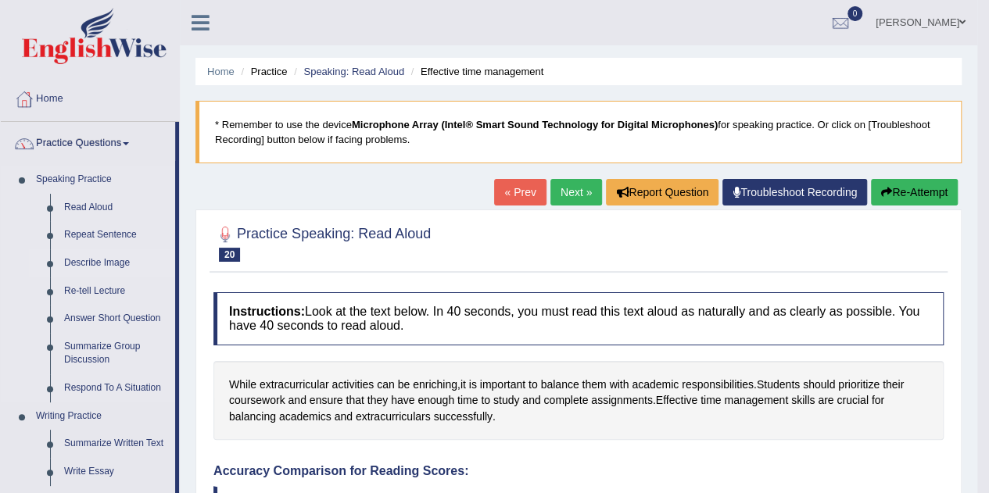
click at [95, 263] on link "Describe Image" at bounding box center [116, 263] width 118 height 28
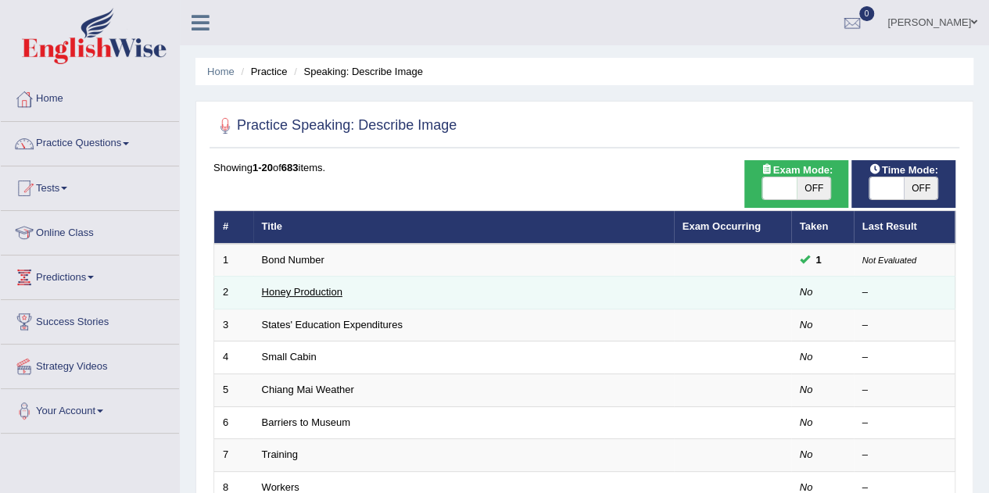
click at [305, 287] on link "Honey Production" at bounding box center [302, 292] width 81 height 12
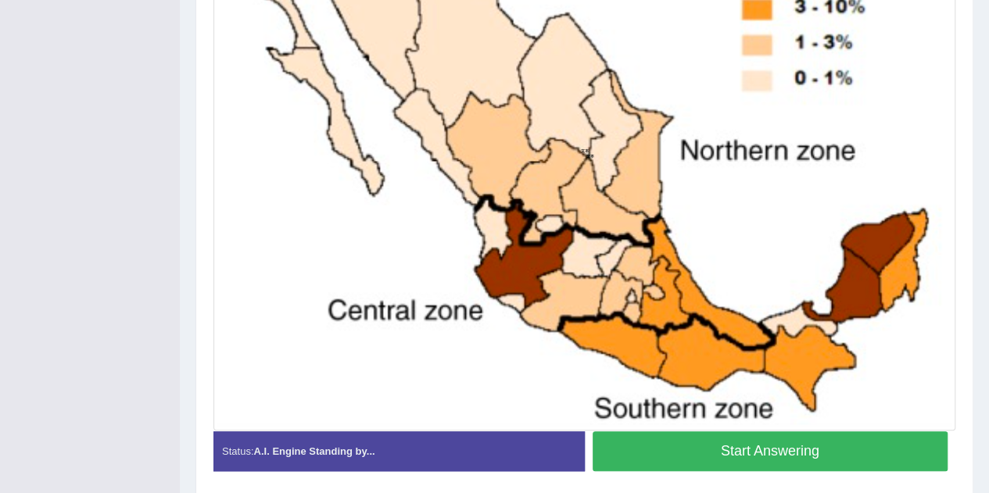
scroll to position [490, 0]
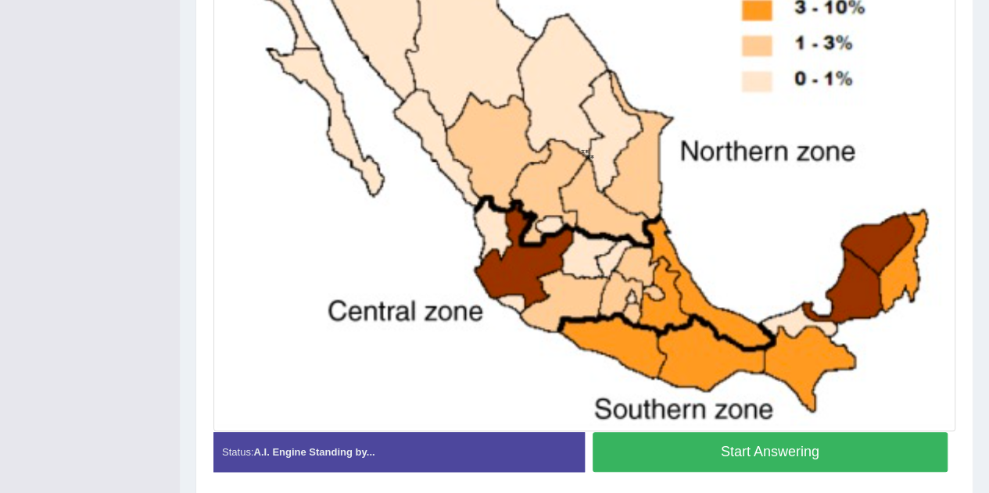
click at [647, 450] on button "Start Answering" at bounding box center [771, 452] width 356 height 40
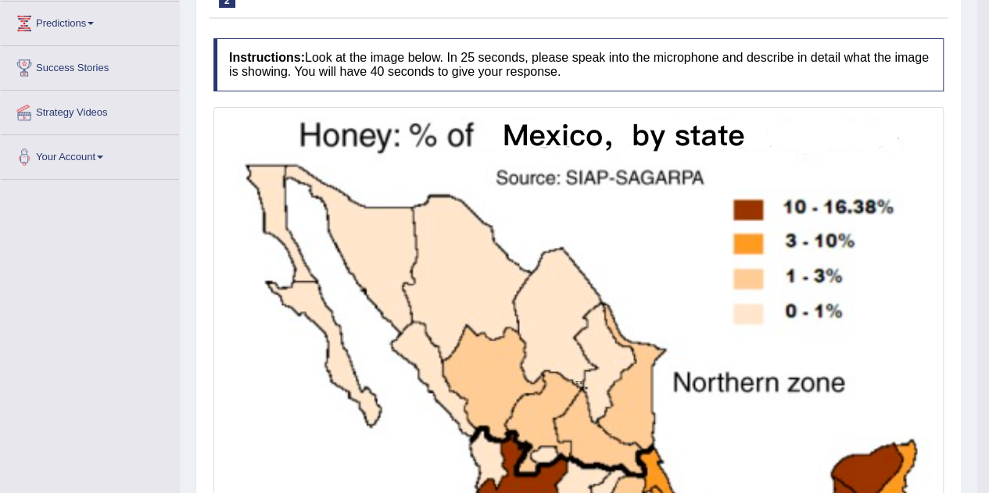
scroll to position [0, 0]
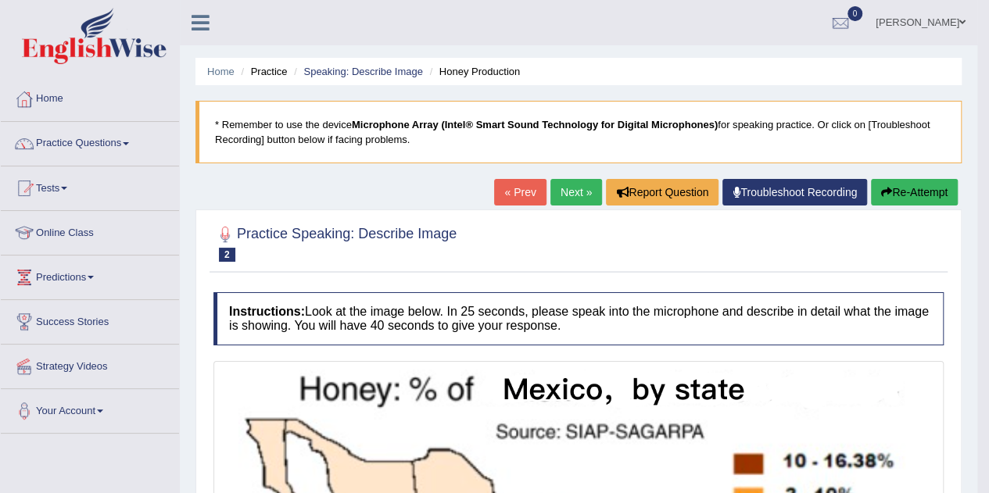
click at [577, 192] on link "Next »" at bounding box center [576, 192] width 52 height 27
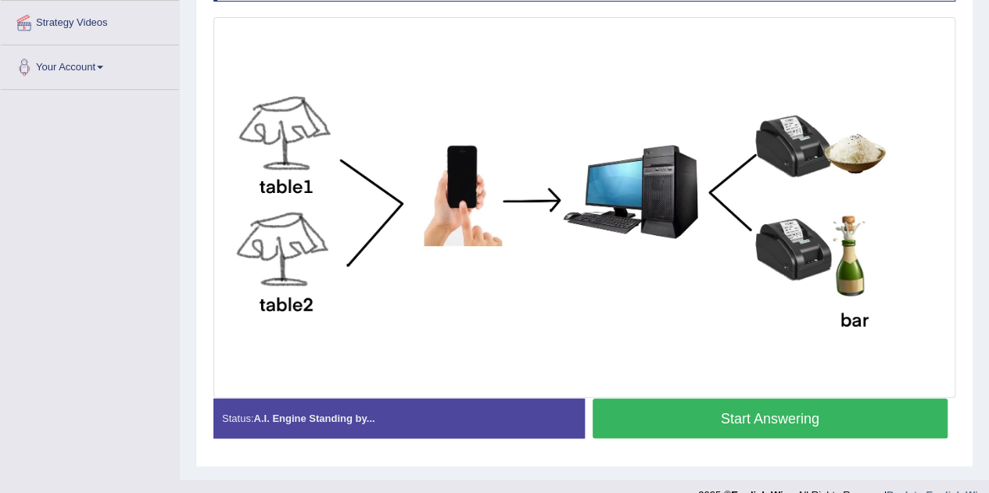
scroll to position [343, 0]
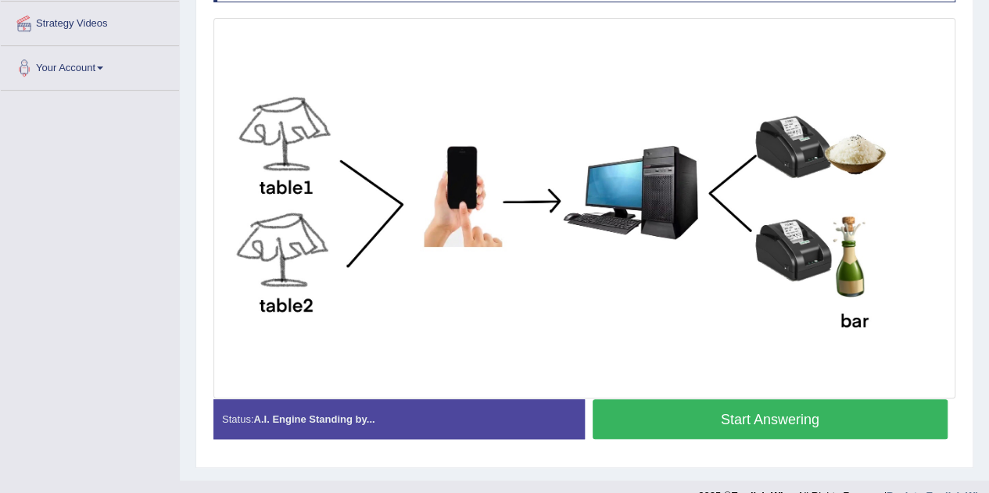
click at [690, 421] on button "Start Answering" at bounding box center [771, 419] width 356 height 40
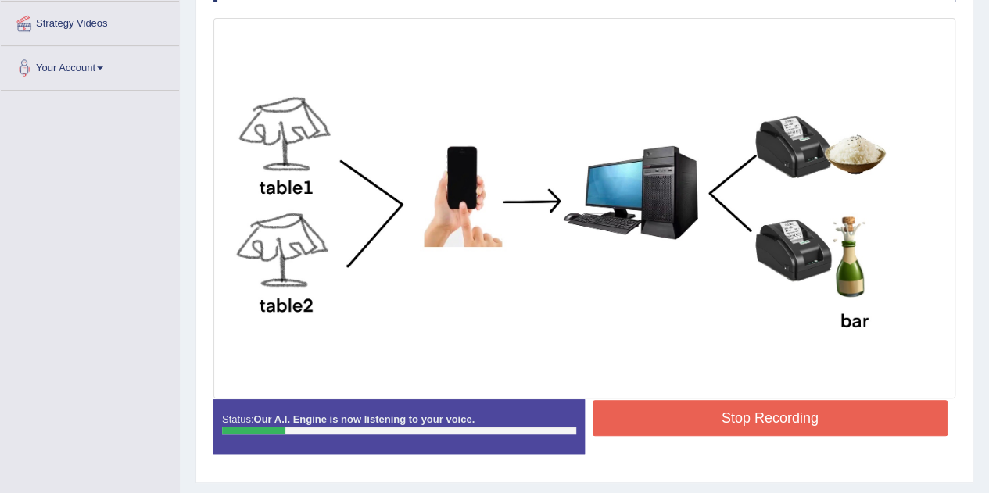
click at [690, 421] on button "Stop Recording" at bounding box center [771, 418] width 356 height 36
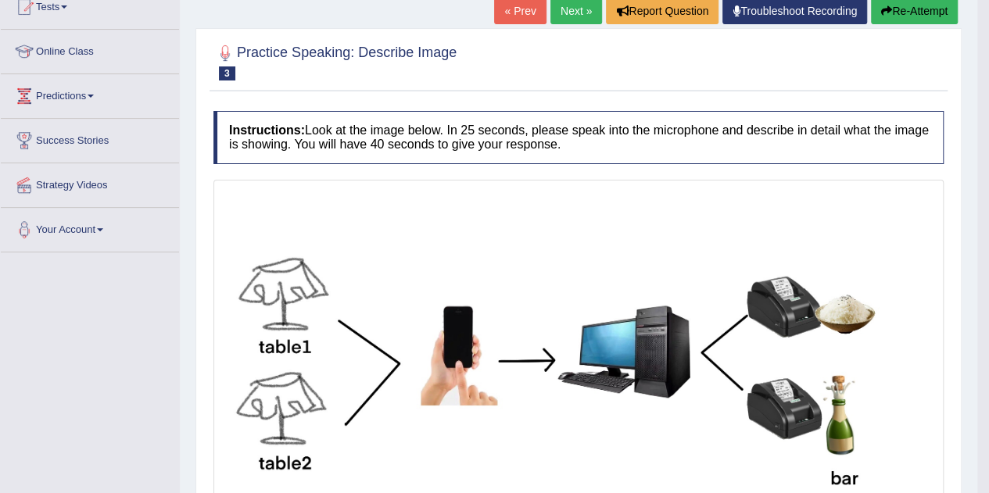
scroll to position [156, 0]
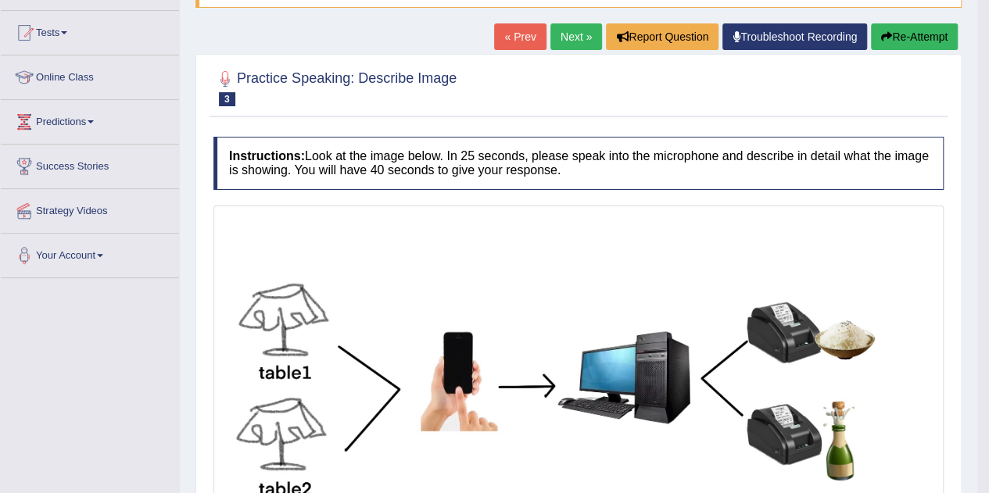
click at [909, 33] on button "Re-Attempt" at bounding box center [914, 36] width 87 height 27
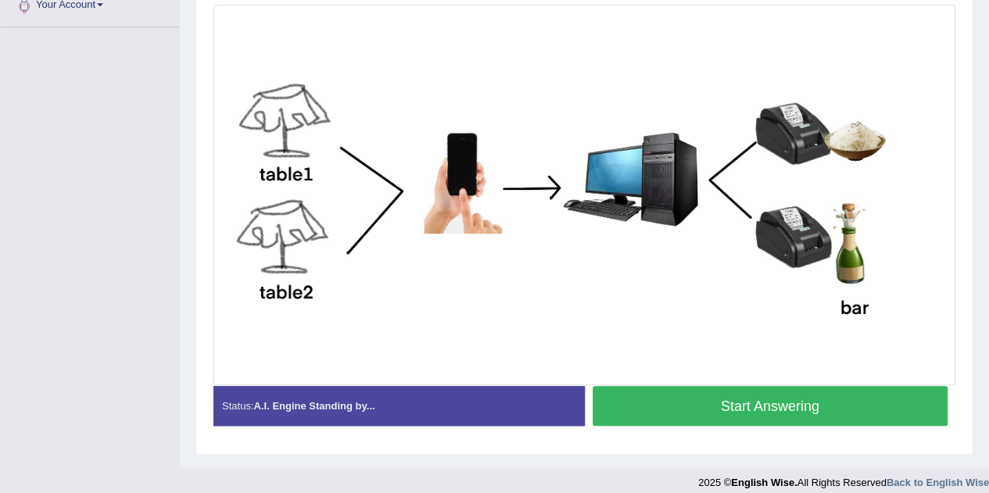
scroll to position [407, 0]
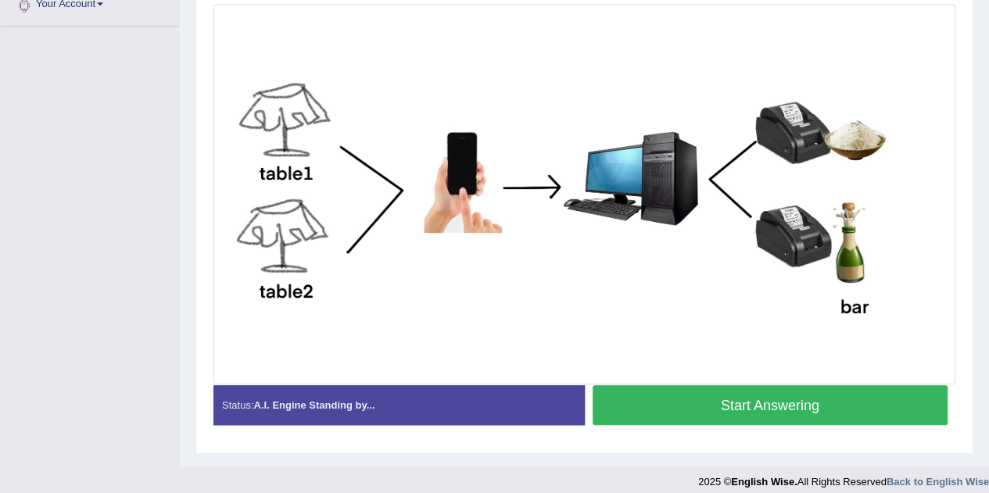
click at [714, 408] on button "Start Answering" at bounding box center [771, 405] width 356 height 40
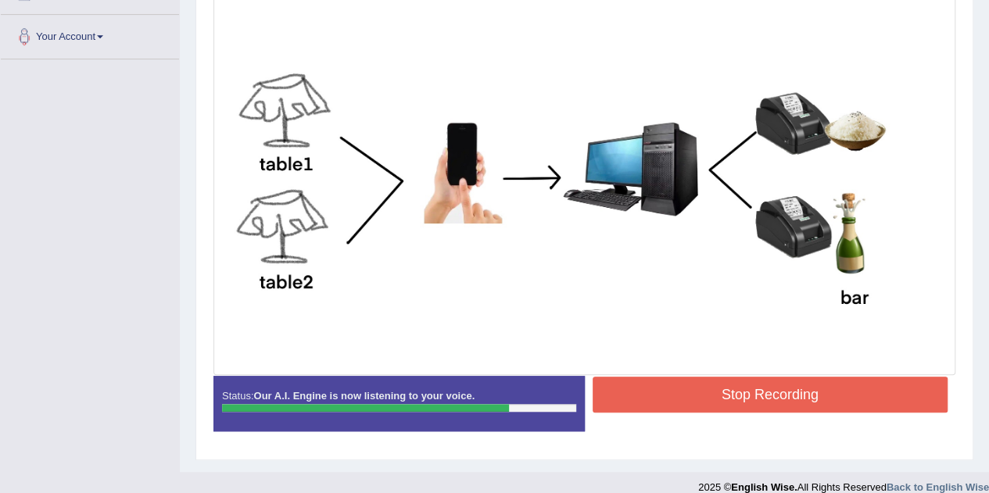
click at [729, 399] on button "Stop Recording" at bounding box center [771, 395] width 356 height 36
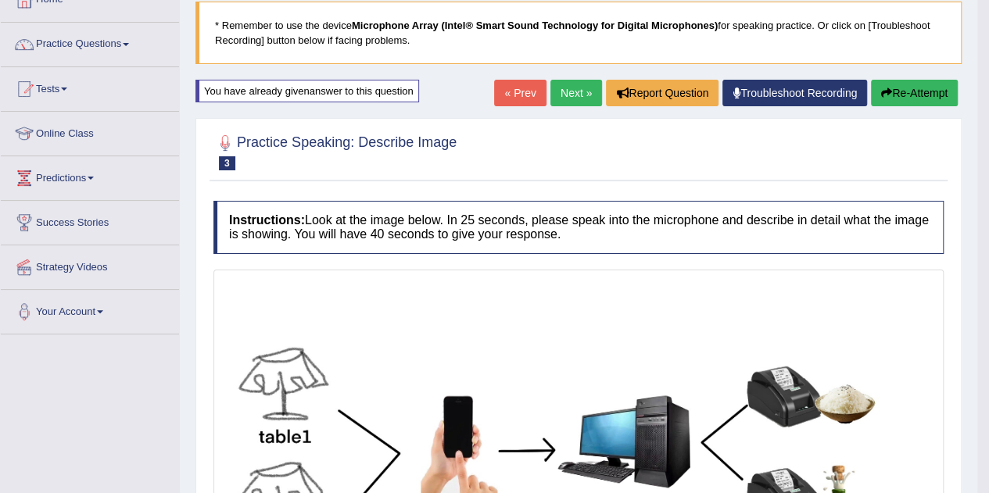
scroll to position [82, 0]
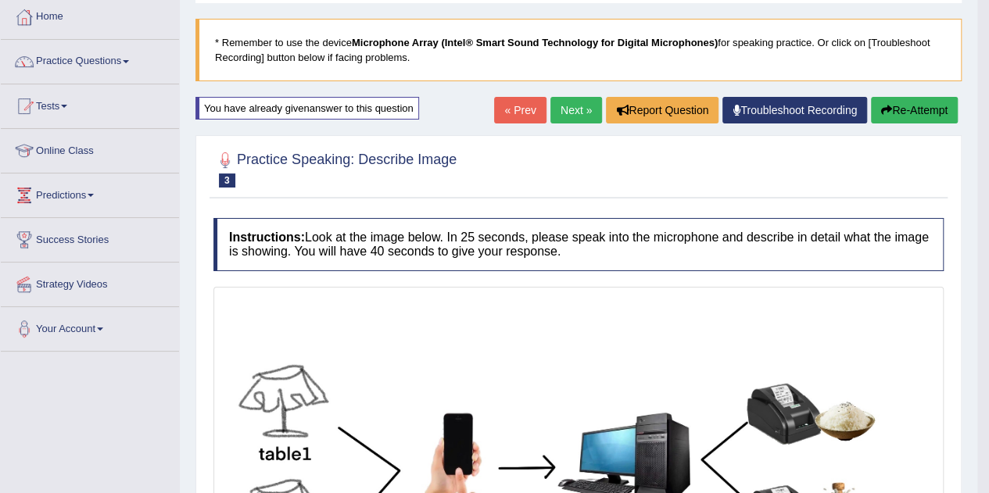
click at [563, 107] on link "Next »" at bounding box center [576, 110] width 52 height 27
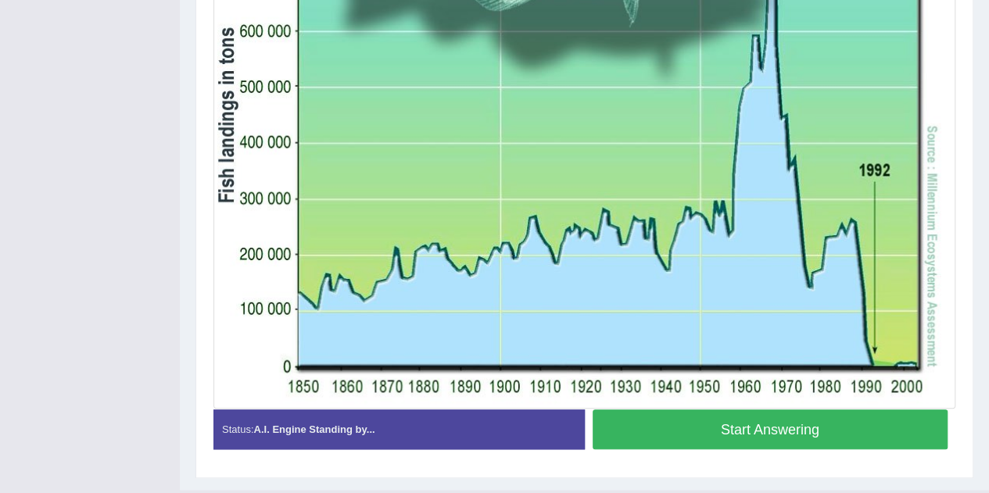
scroll to position [568, 0]
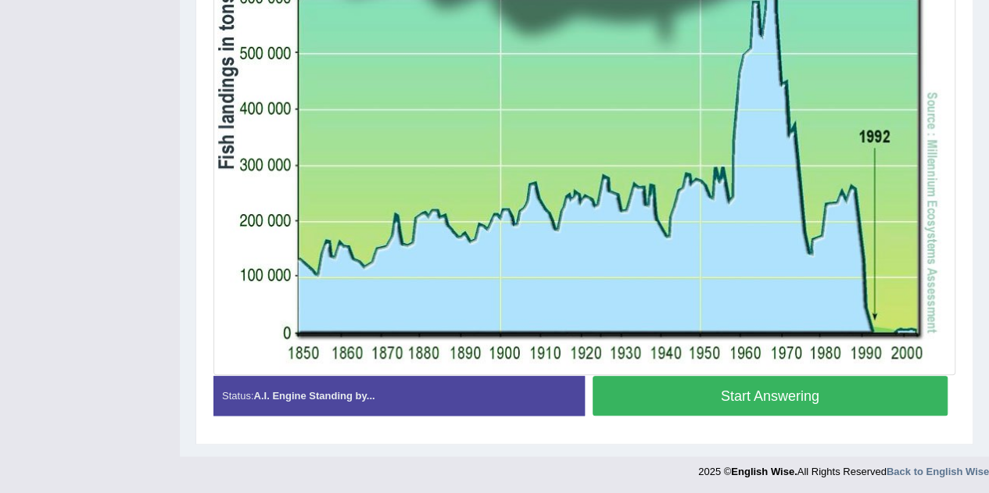
click at [641, 384] on button "Start Answering" at bounding box center [771, 396] width 356 height 40
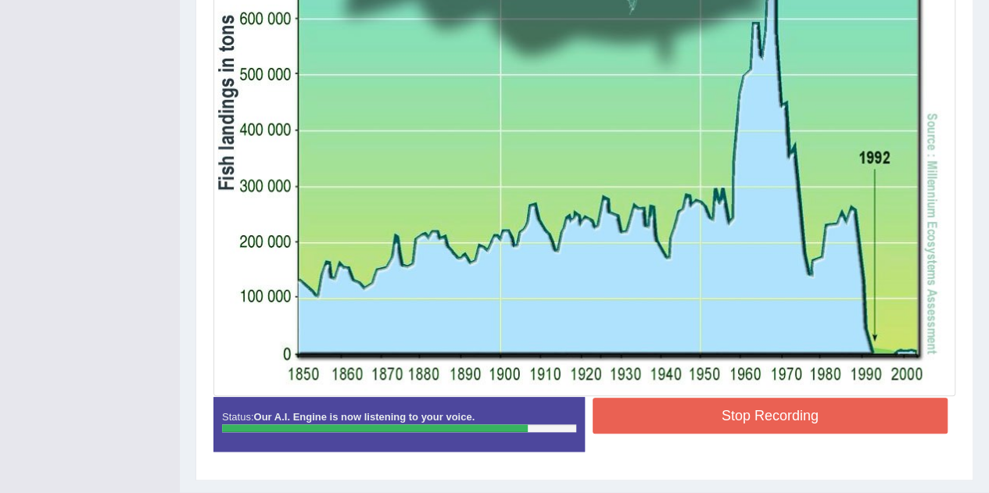
scroll to position [551, 0]
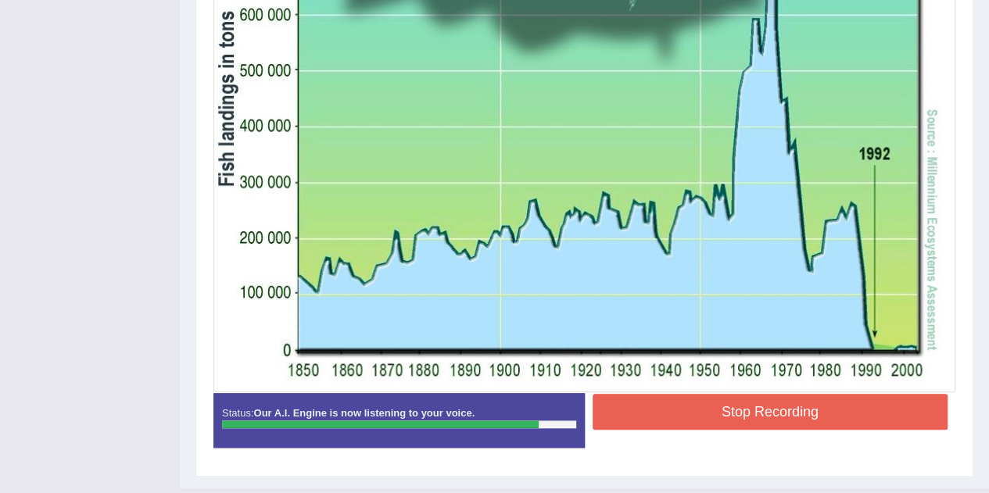
click at [694, 405] on button "Stop Recording" at bounding box center [771, 412] width 356 height 36
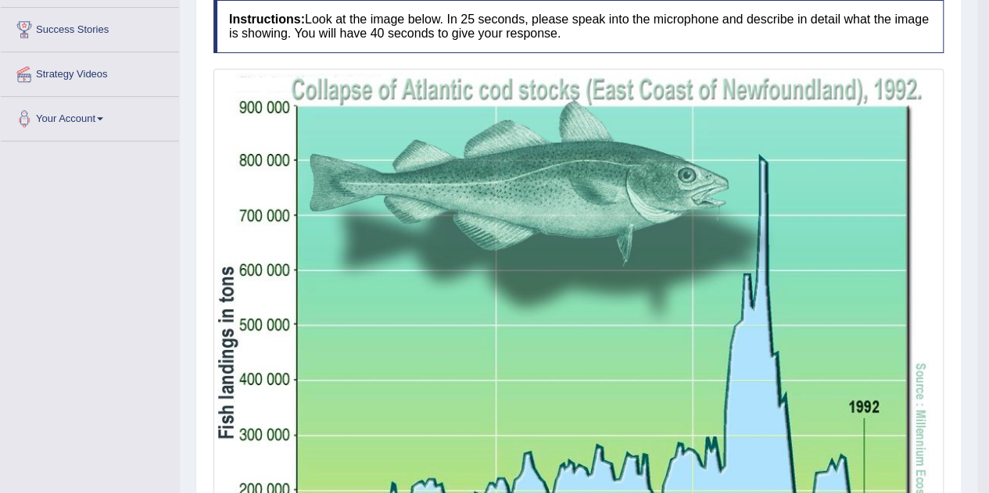
scroll to position [0, 0]
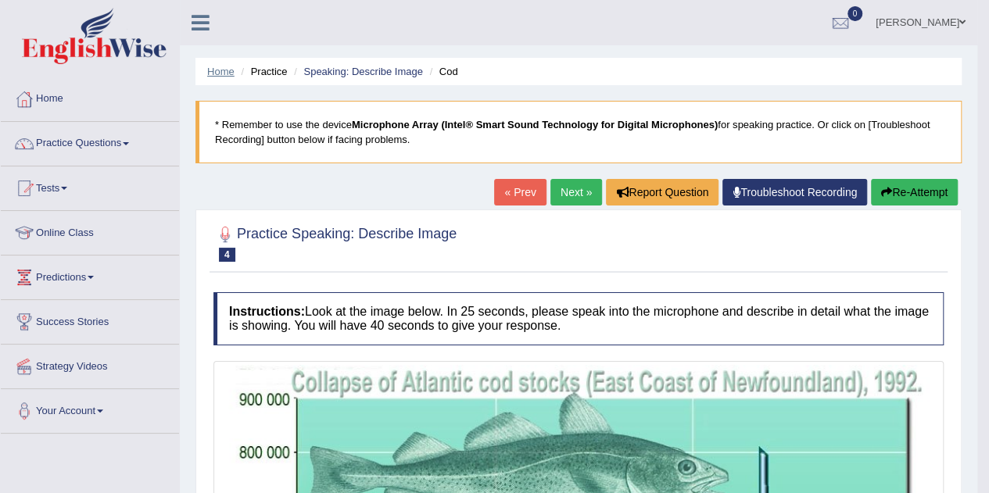
click at [222, 70] on link "Home" at bounding box center [220, 72] width 27 height 12
